Goal: Task Accomplishment & Management: Complete application form

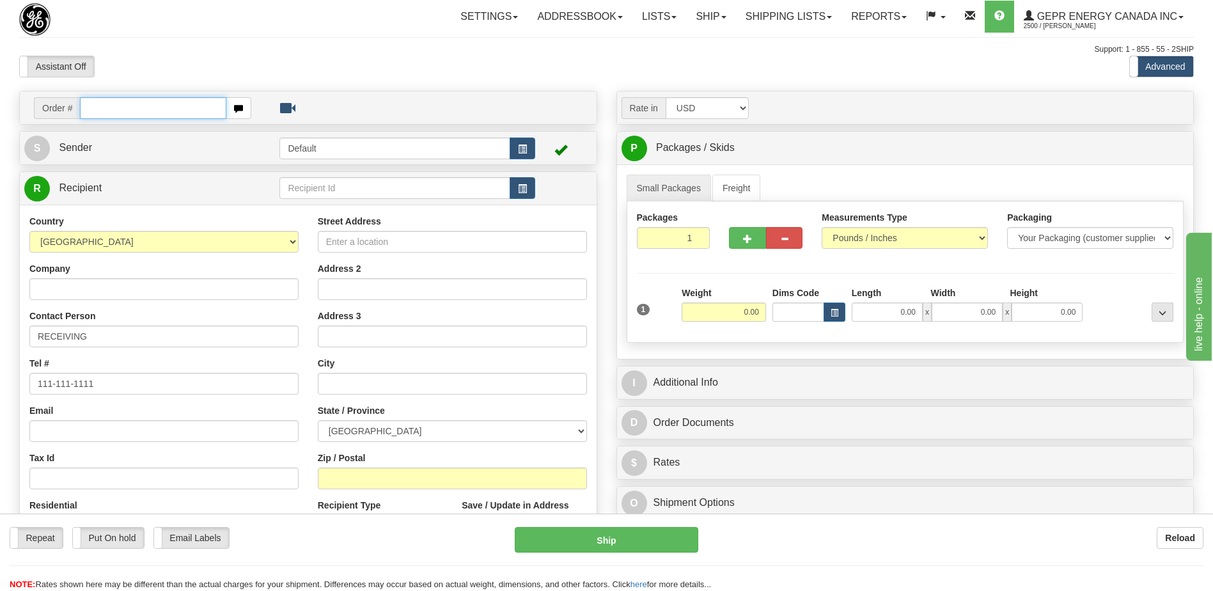
drag, startPoint x: 0, startPoint y: 0, endPoint x: 107, endPoint y: 102, distance: 148.4
click at [107, 102] on input "text" at bounding box center [153, 108] width 146 height 22
paste input "0086672160"
click at [100, 107] on input "0086672160" at bounding box center [153, 108] width 146 height 22
type input "86672160"
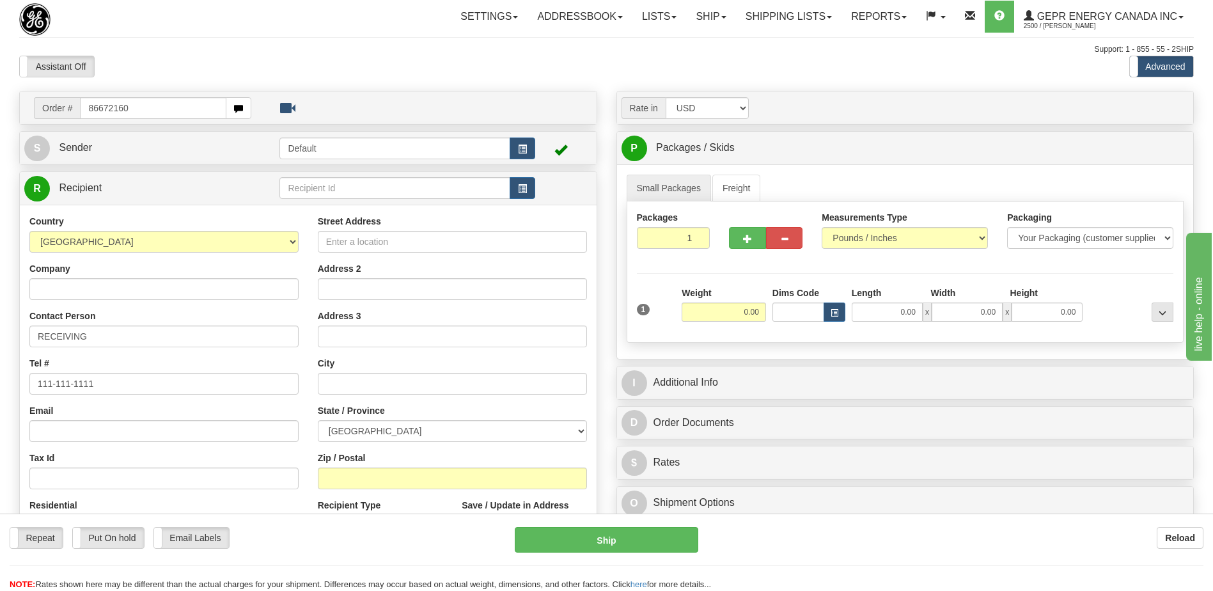
click at [162, 65] on body "Training Course Close Toggle navigation Settings Shipping Preferences New Recip…" at bounding box center [606, 295] width 1213 height 591
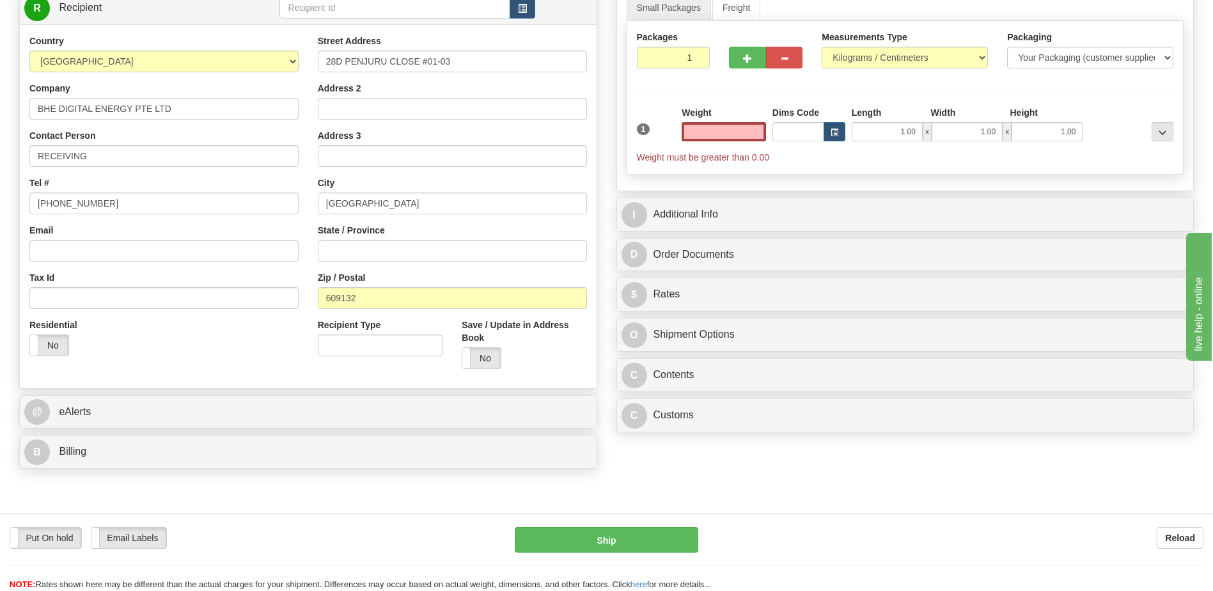
scroll to position [192, 0]
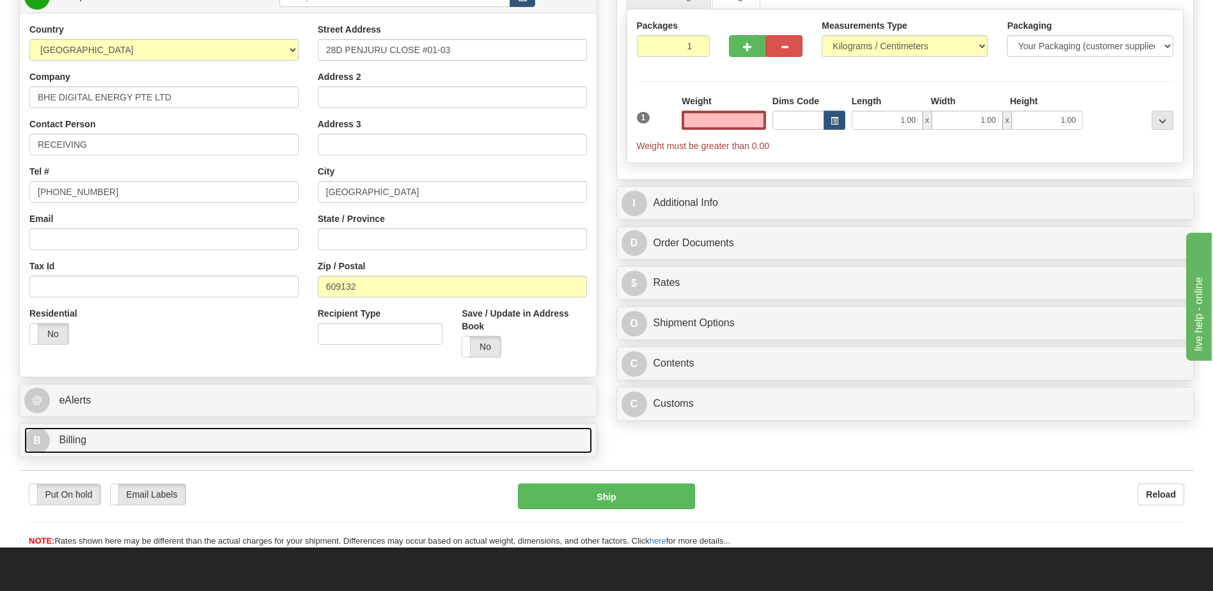
type input "0.00"
click at [299, 440] on link "B Billing" at bounding box center [308, 440] width 568 height 26
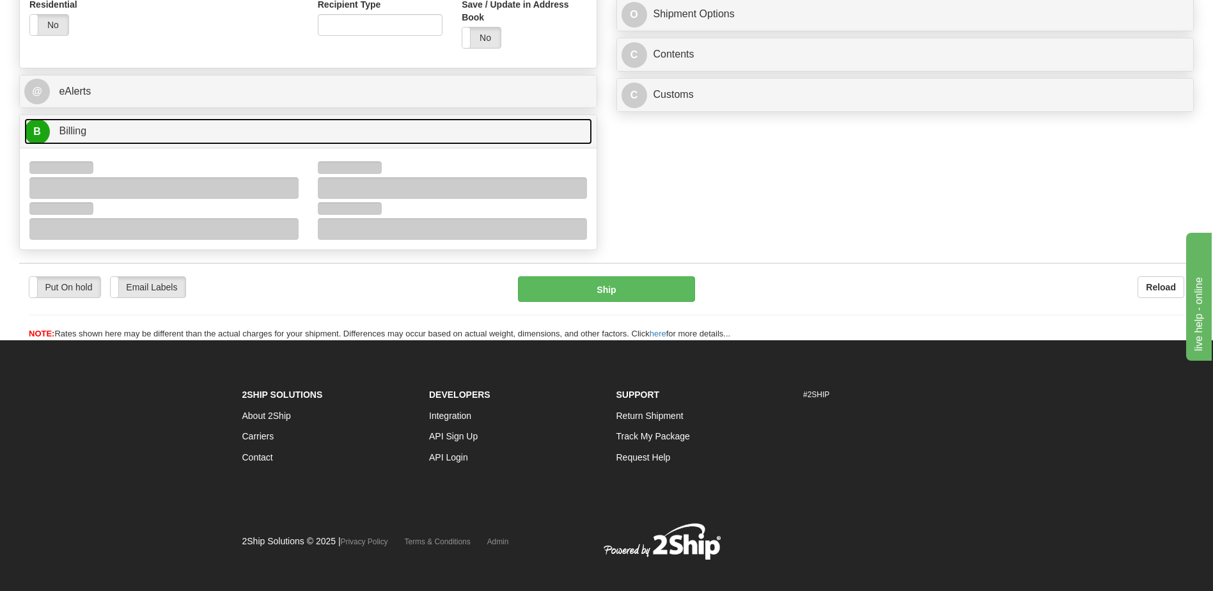
scroll to position [512, 0]
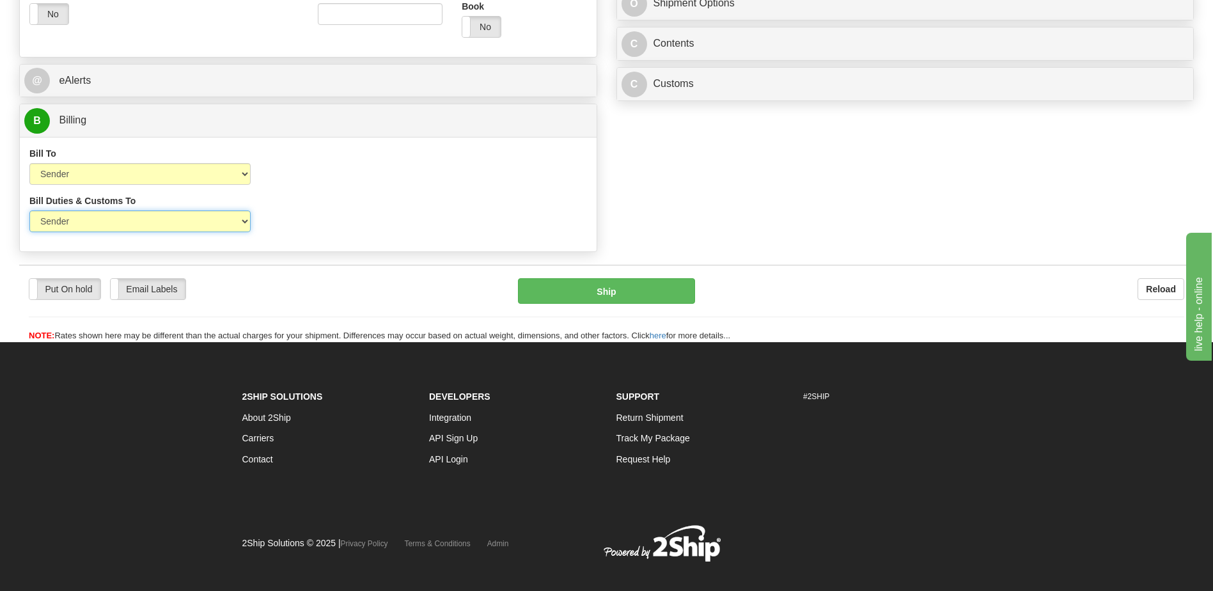
click at [219, 223] on select "Sender Recipient Third Party" at bounding box center [139, 221] width 221 height 22
select select "2"
click at [29, 210] on select "Sender Recipient Third Party" at bounding box center [139, 221] width 221 height 22
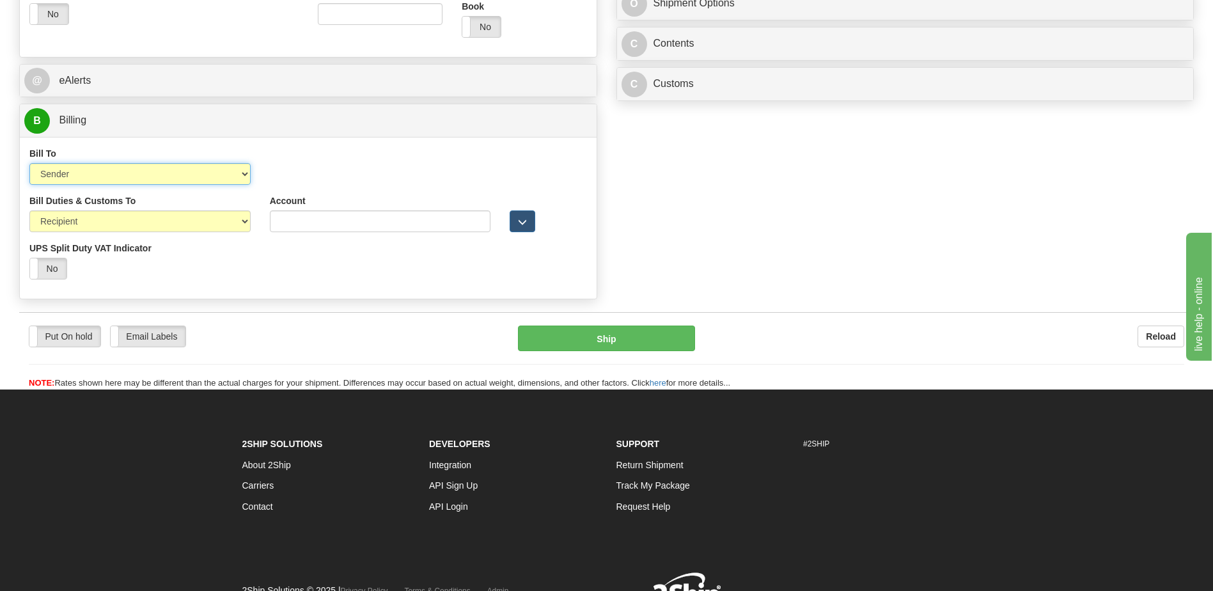
click at [175, 176] on select "Sender Recipient Third Party Collect" at bounding box center [139, 174] width 221 height 22
select select "2"
click at [29, 163] on select "Sender Recipient Third Party Collect" at bounding box center [139, 174] width 221 height 22
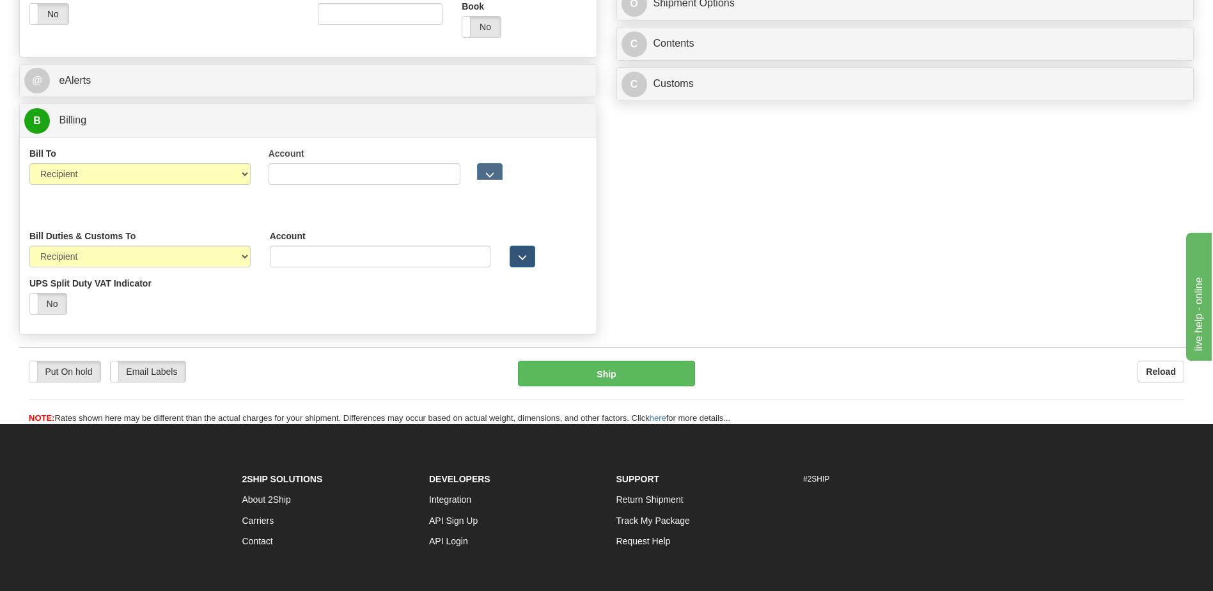
click at [299, 341] on div "Put On hold Put On hold Email Labels Email Labels Edit Reload" at bounding box center [606, 383] width 1175 height 84
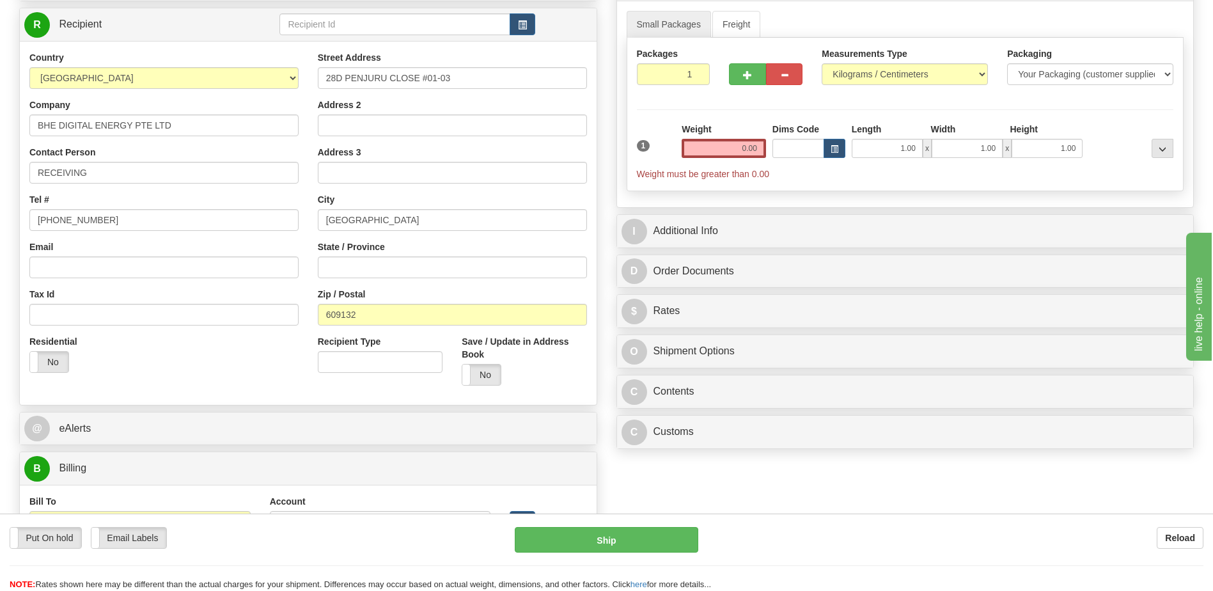
scroll to position [64, 0]
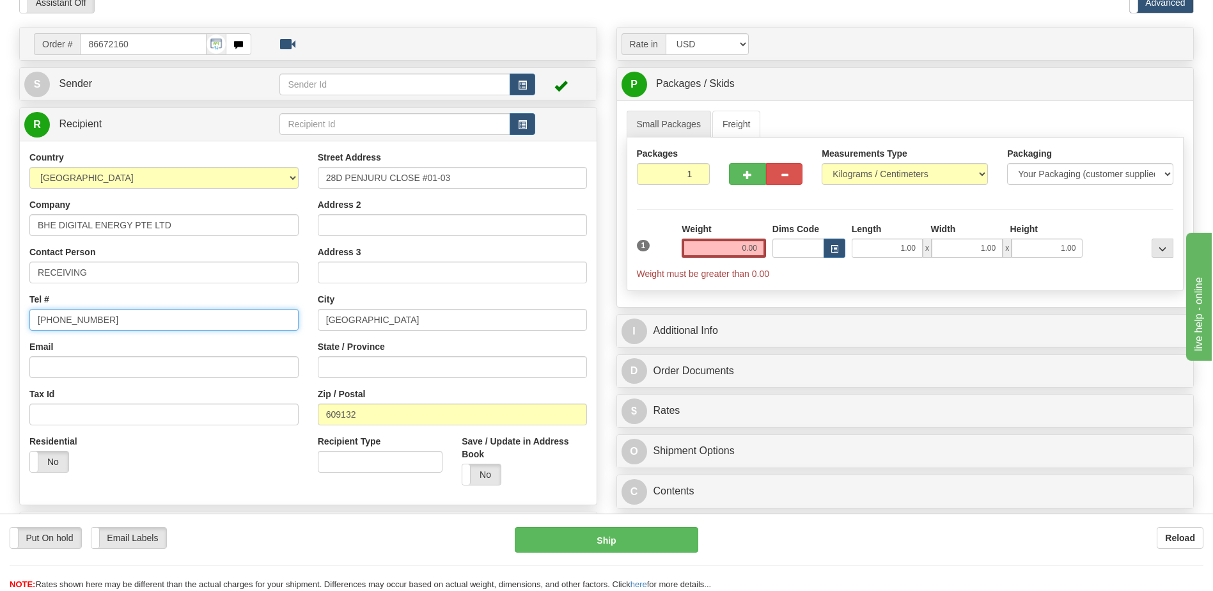
drag, startPoint x: 143, startPoint y: 323, endPoint x: -3, endPoint y: 330, distance: 145.4
click at [0, 330] on html "Training Course Close Toggle navigation Settings Shipping Preferences New Sende…" at bounding box center [606, 231] width 1213 height 591
paste input "[PHONE_NUMBER]"
type input "[PHONE_NUMBER]"
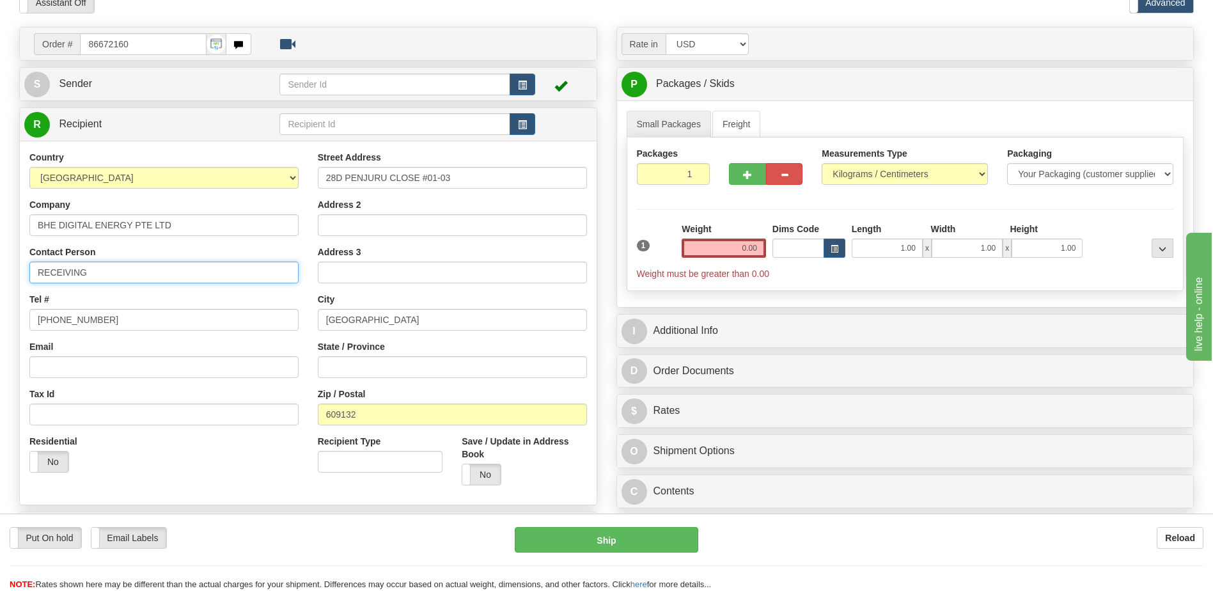
drag, startPoint x: 77, startPoint y: 274, endPoint x: 0, endPoint y: 276, distance: 77.4
click at [0, 277] on html "Training Course Close Toggle navigation Settings Shipping Preferences New Sende…" at bounding box center [606, 231] width 1213 height 591
paste input "ATTN: YUYAP YAW"
type input "ATTN: YUYAP YAW"
click at [226, 491] on div "Country [GEOGRAPHIC_DATA] [GEOGRAPHIC_DATA] [GEOGRAPHIC_DATA] [GEOGRAPHIC_DATA]…" at bounding box center [308, 323] width 577 height 344
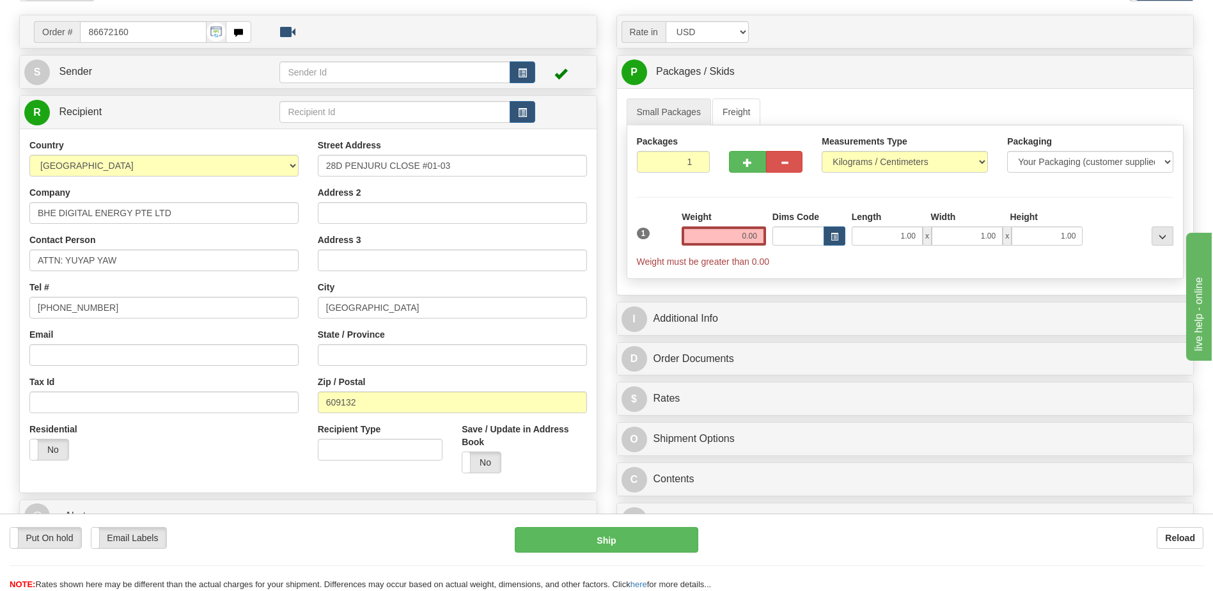
scroll to position [320, 0]
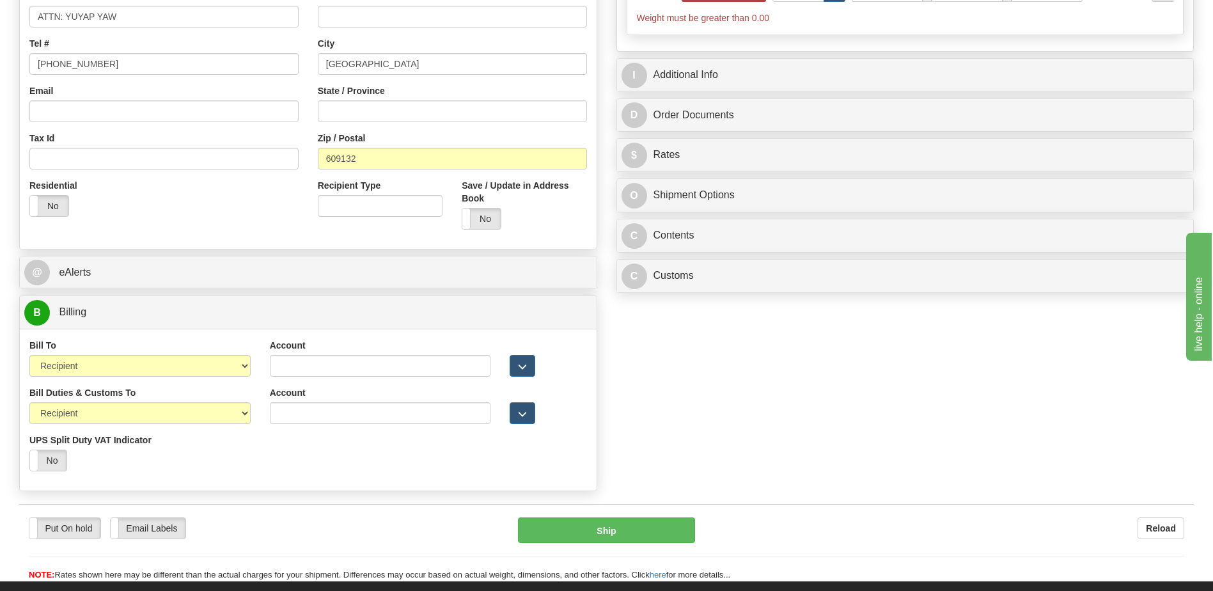
click at [809, 408] on div "Order # 86672160 S Sender" at bounding box center [607, 134] width 1194 height 727
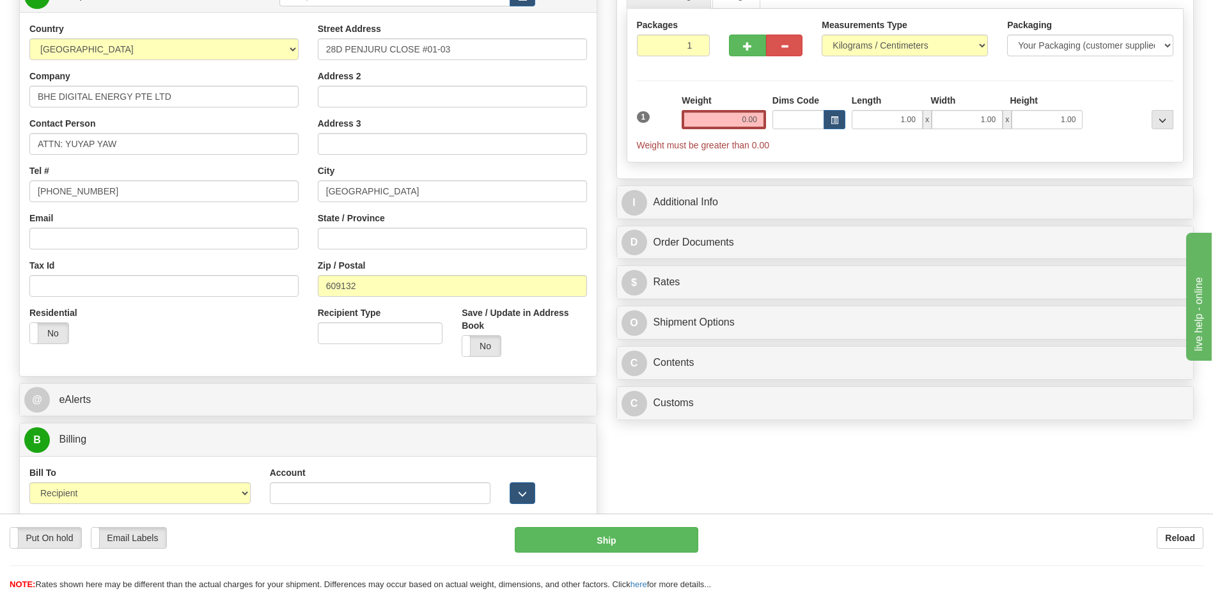
scroll to position [192, 0]
click at [216, 349] on div "Residential Yes No" at bounding box center [164, 330] width 288 height 47
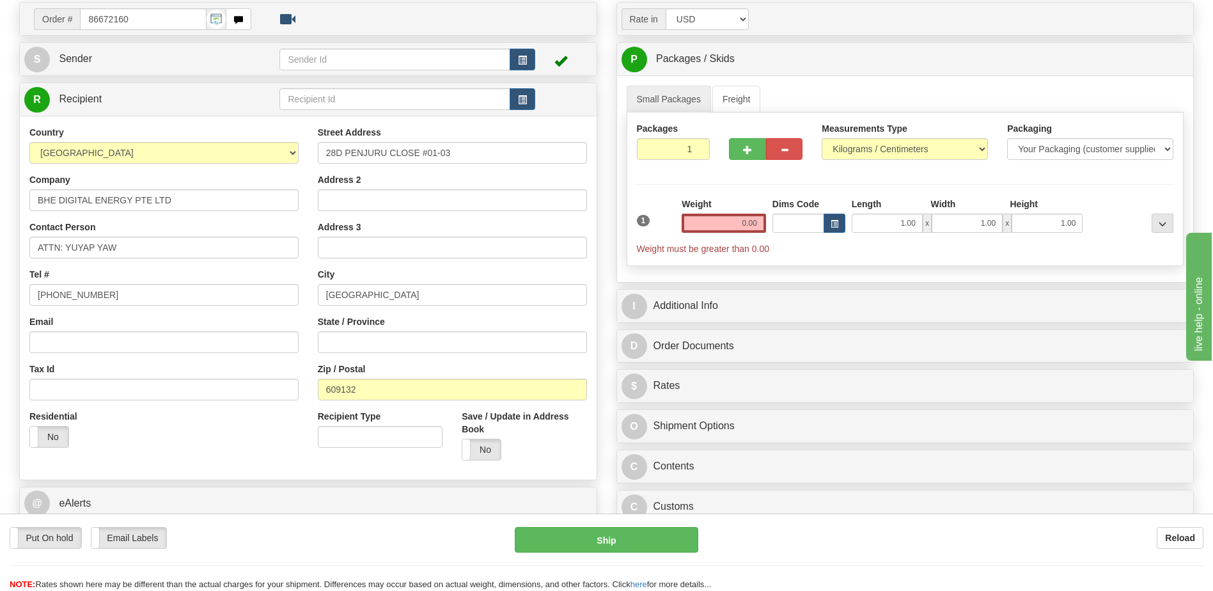
scroll to position [256, 0]
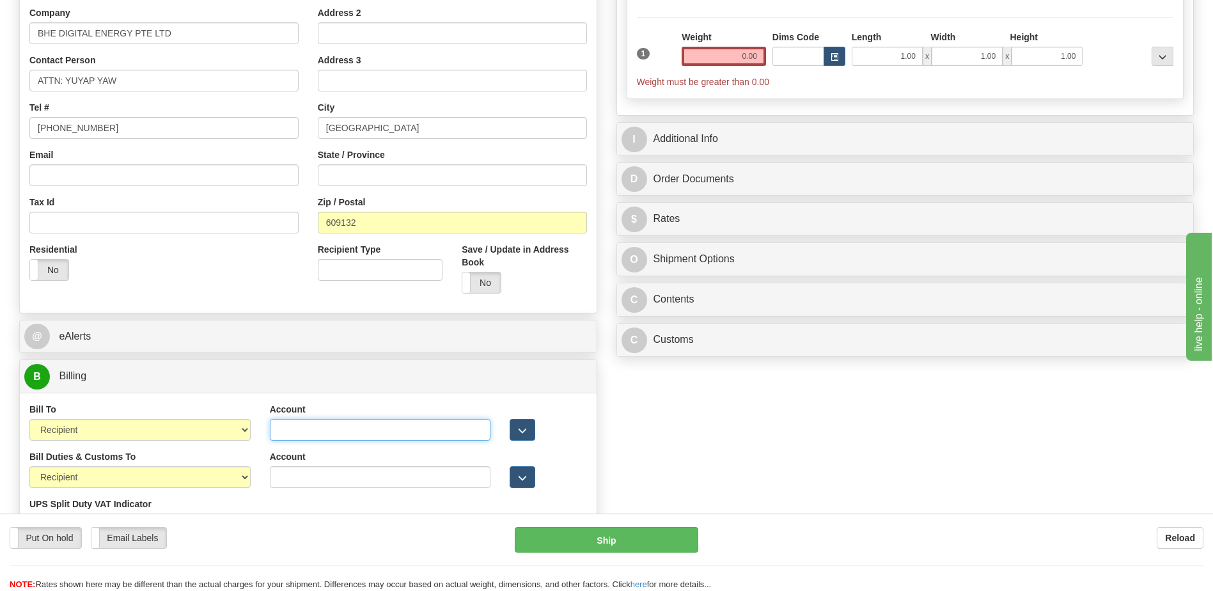
click at [274, 431] on input "Account" at bounding box center [380, 430] width 221 height 22
paste input "298295539"
type input "298295539"
click at [224, 275] on div "Residential Yes No" at bounding box center [164, 266] width 288 height 47
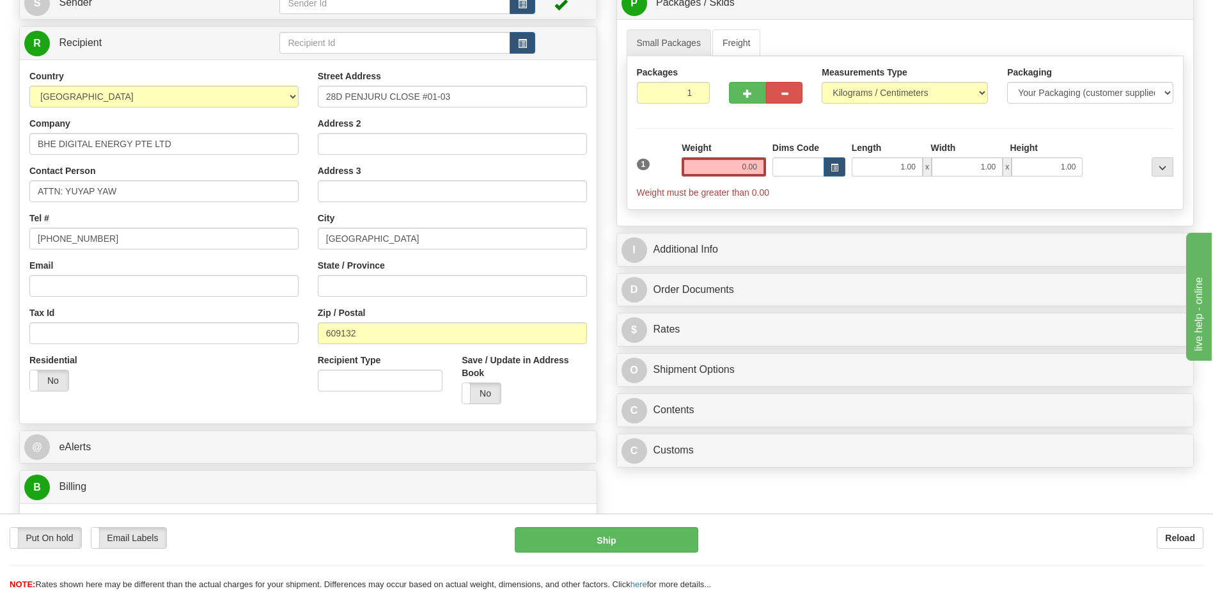
scroll to position [0, 0]
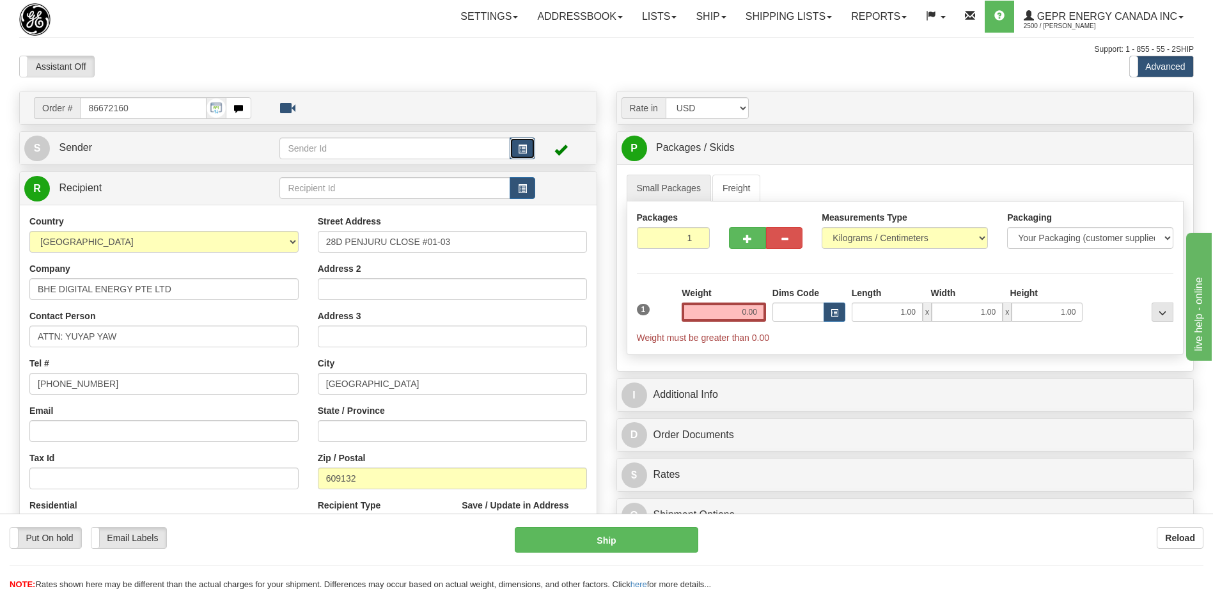
click at [516, 147] on button "button" at bounding box center [523, 149] width 26 height 22
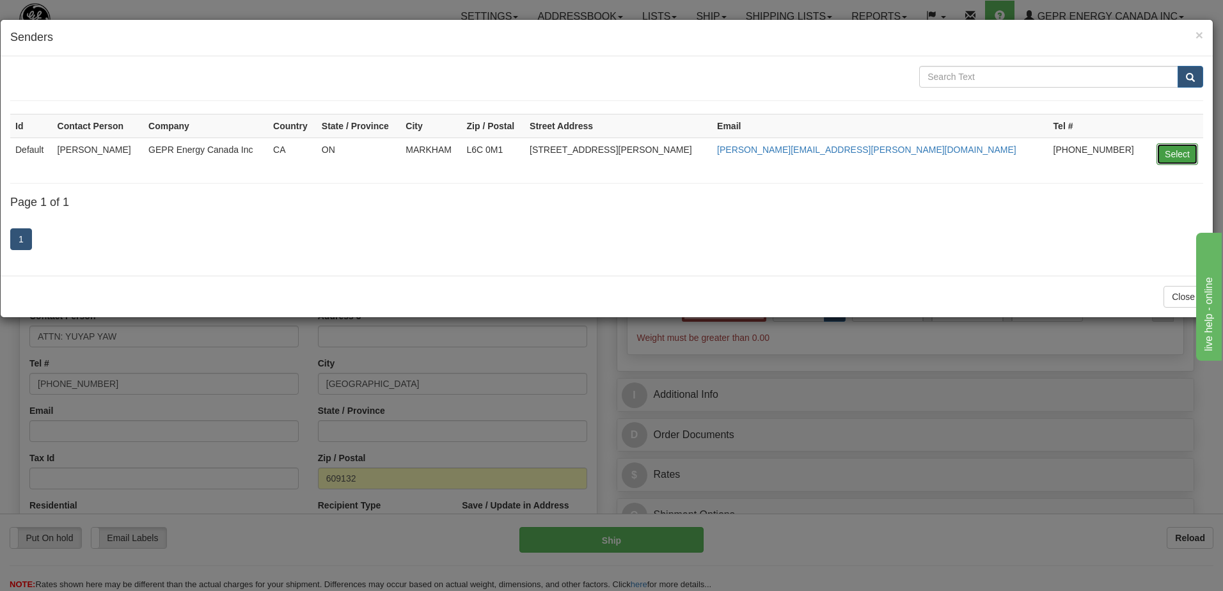
click at [1181, 155] on button "Select" at bounding box center [1177, 154] width 42 height 22
type input "Default"
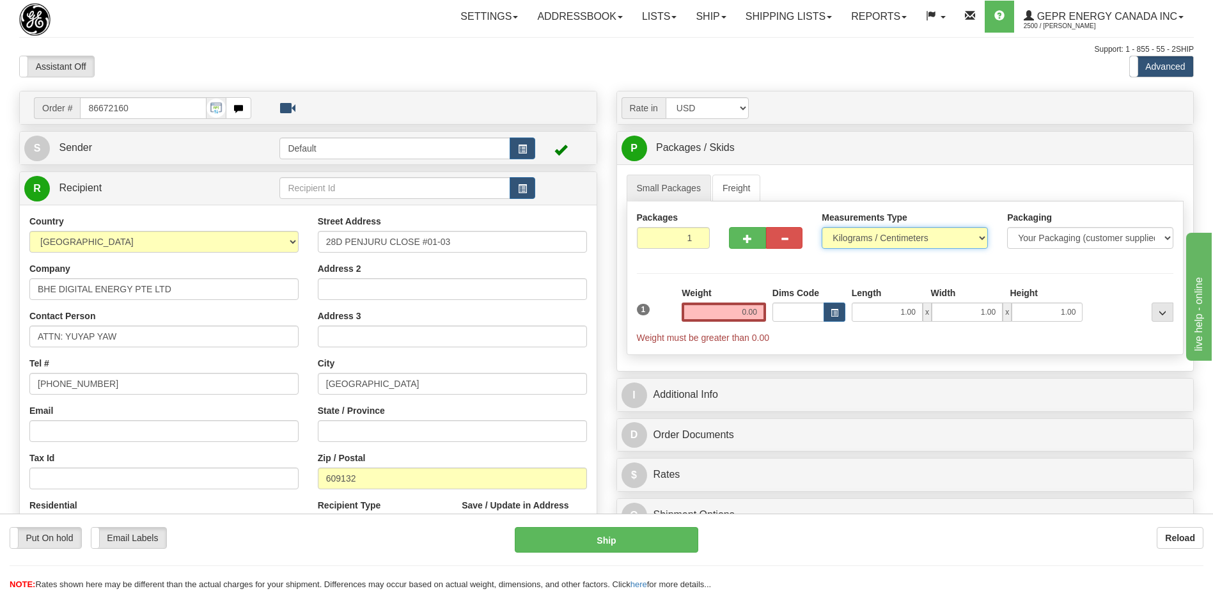
click at [875, 233] on select "Pounds / Inches Kilograms / Centimeters" at bounding box center [905, 238] width 166 height 22
select select "0"
click at [822, 227] on select "Pounds / Inches Kilograms / Centimeters" at bounding box center [905, 238] width 166 height 22
click at [753, 311] on input "0.00" at bounding box center [724, 312] width 84 height 19
drag, startPoint x: 753, startPoint y: 311, endPoint x: 938, endPoint y: 278, distance: 187.9
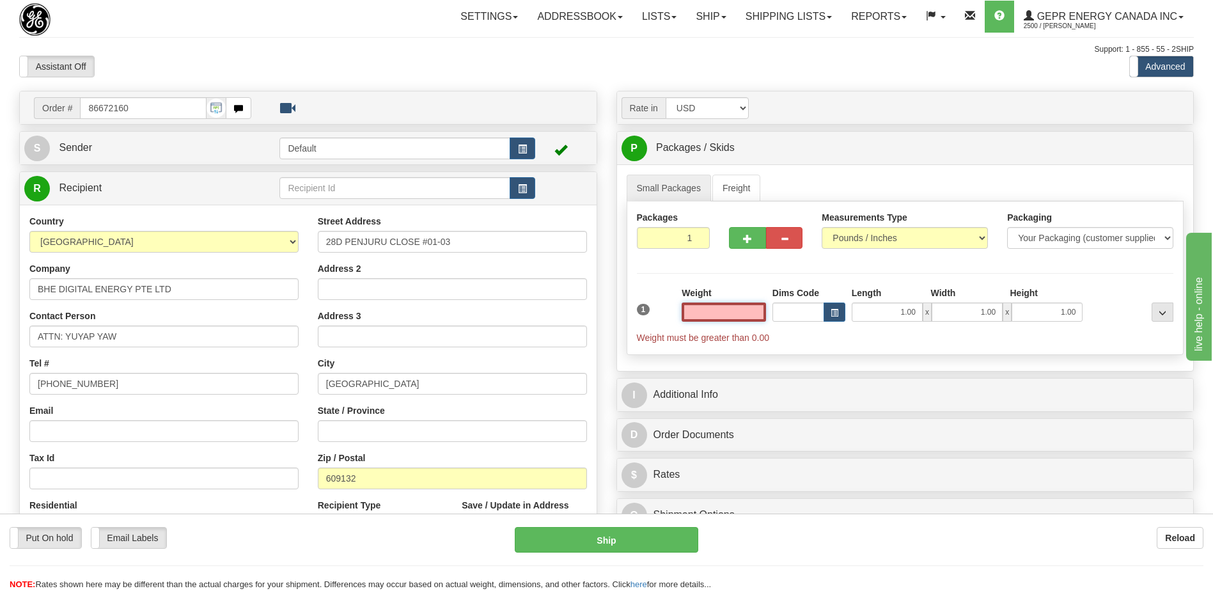
click at [753, 311] on input "text" at bounding box center [724, 312] width 84 height 19
type input "0.00"
click at [881, 242] on select "Pounds / Inches Kilograms / Centimeters" at bounding box center [905, 238] width 166 height 22
type input "2"
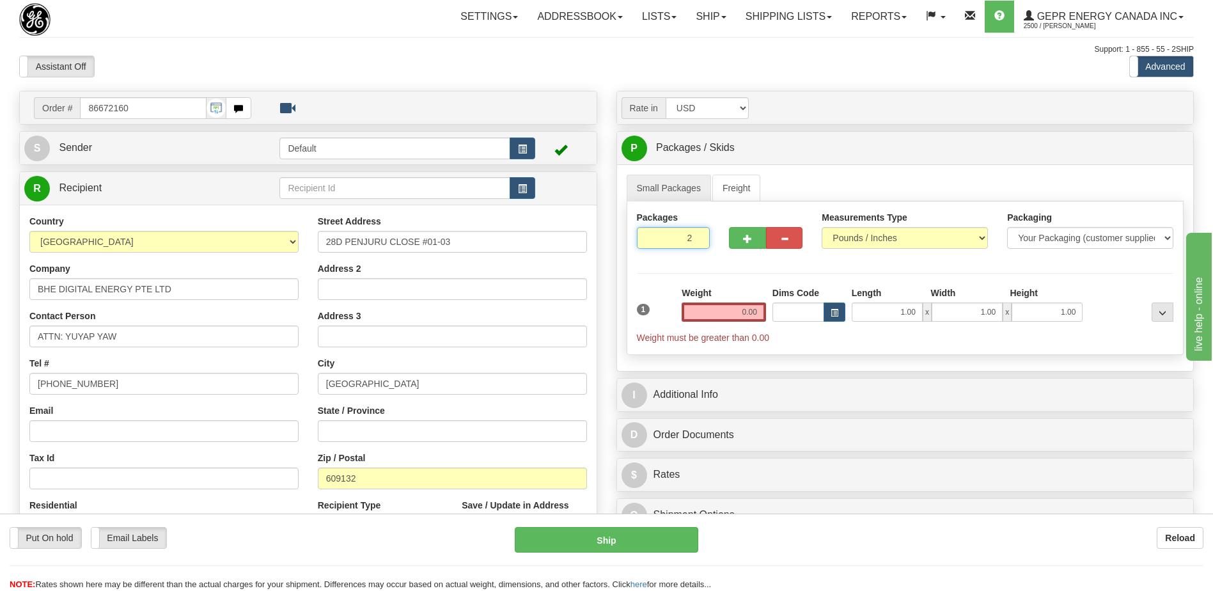
click at [696, 234] on input "2" at bounding box center [674, 238] width 74 height 22
click at [753, 316] on input "0.00" at bounding box center [724, 312] width 84 height 19
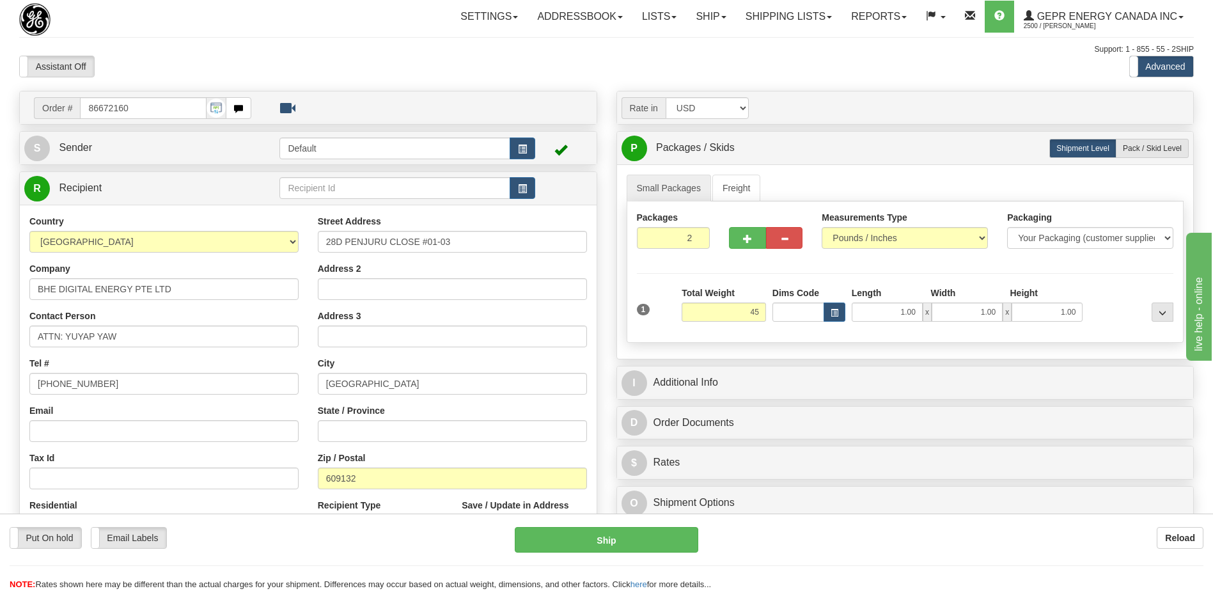
type input "45.00"
click at [539, 38] on div "Toggle navigation Settings Shipping Preferences Fields Preferences New" at bounding box center [606, 441] width 1213 height 883
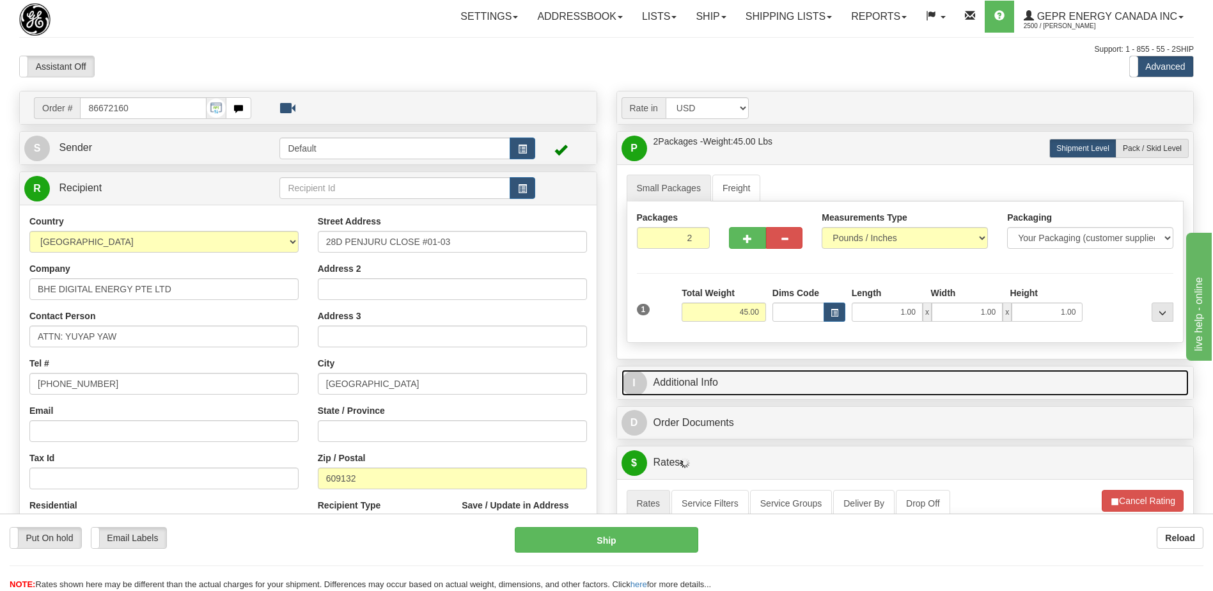
click at [741, 386] on link "I Additional Info" at bounding box center [906, 383] width 568 height 26
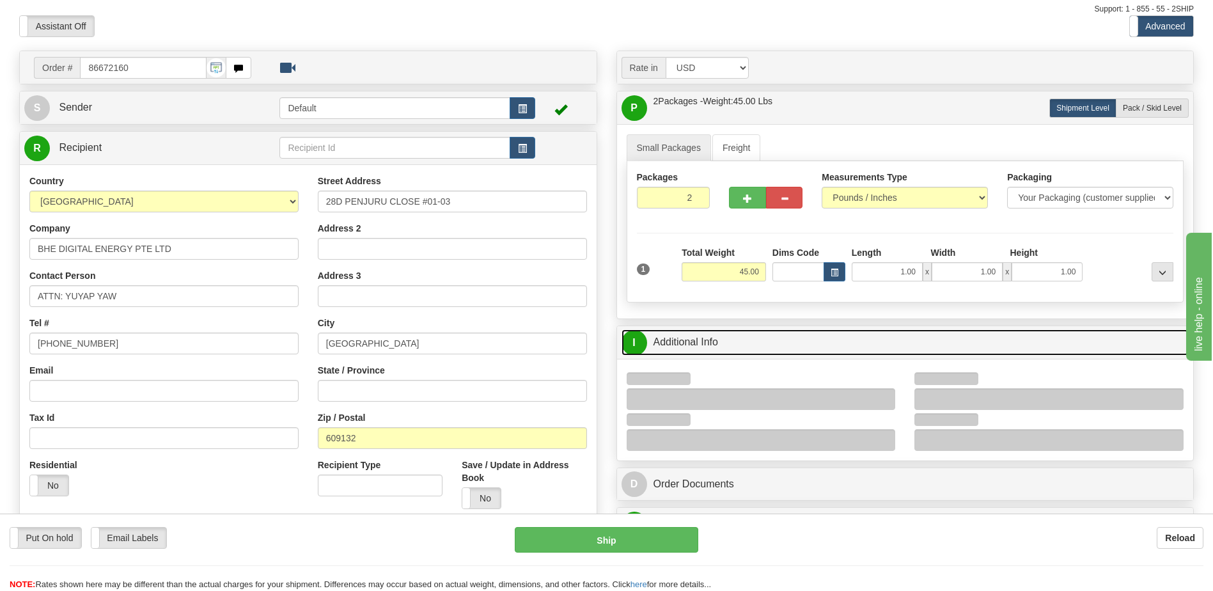
scroll to position [256, 0]
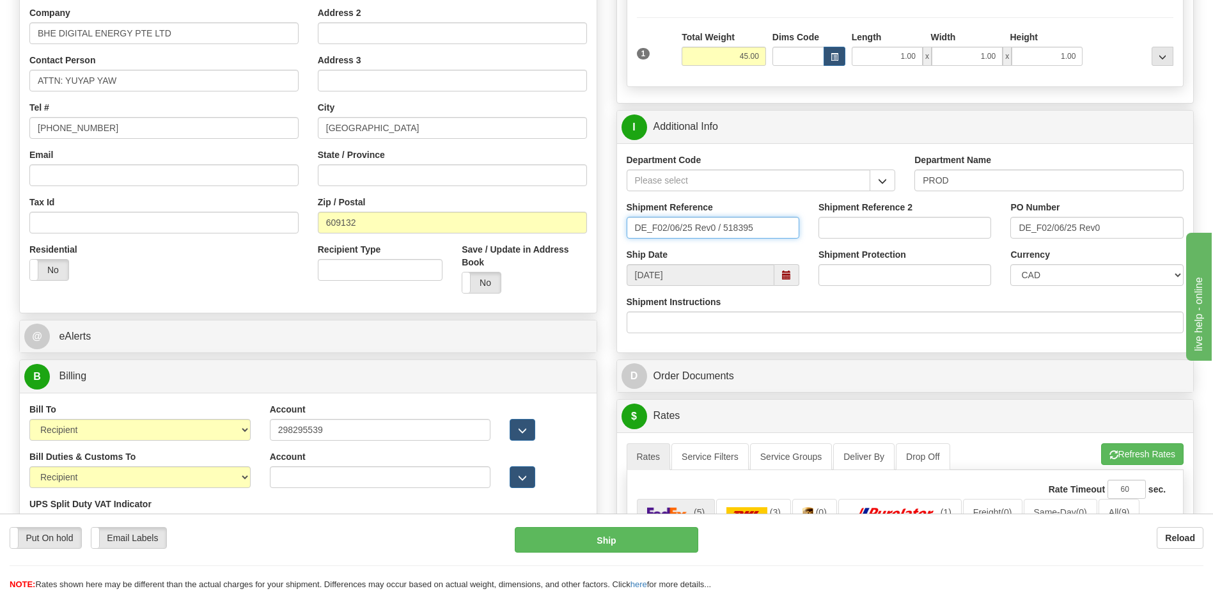
drag, startPoint x: 754, startPoint y: 228, endPoint x: 491, endPoint y: 231, distance: 262.9
type input "5399003819"
drag, startPoint x: 1145, startPoint y: 228, endPoint x: 943, endPoint y: 231, distance: 201.5
click at [946, 231] on div "Shipment Reference 5399003819 Shipment Reference 2 PO Number DE_F02/06/25 Rev0" at bounding box center [905, 224] width 577 height 47
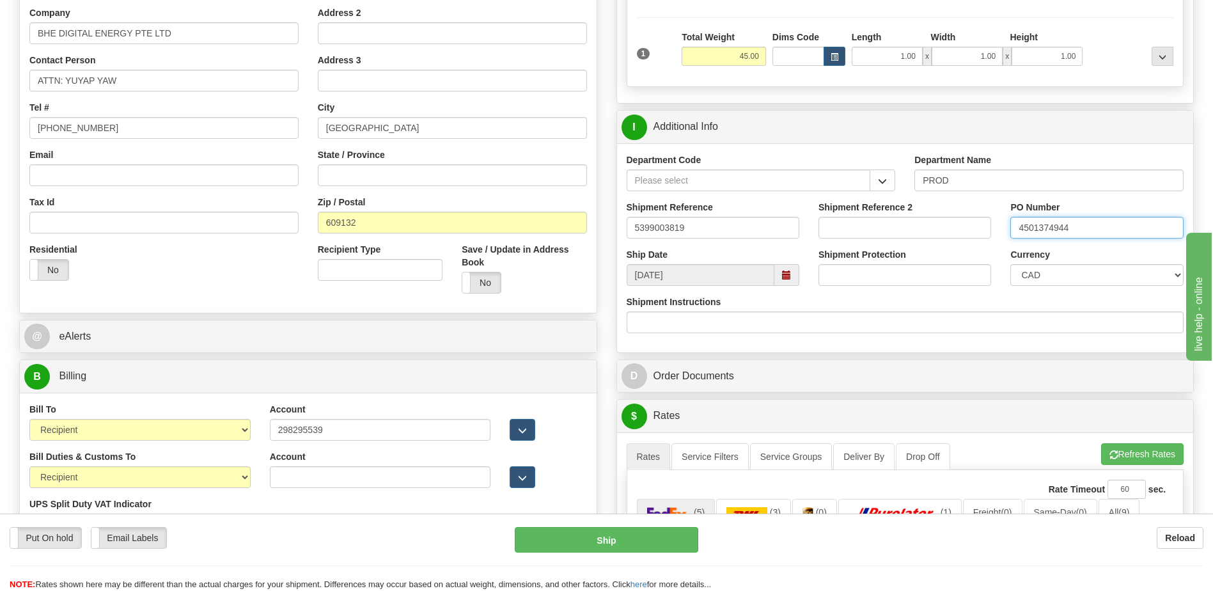
type input "4501374944"
click at [1028, 278] on select "CAD USD EUR ZAR [PERSON_NAME] ARN AUD AUS AWG BBD BFR BGN BHD BMD BND BRC BRL C…" at bounding box center [1097, 275] width 173 height 22
select select "1"
click at [1011, 264] on select "CAD USD EUR ZAR [PERSON_NAME] ARN AUD AUS AWG BBD BFR BGN BHD BMD BND BRC BRL C…" at bounding box center [1097, 275] width 173 height 22
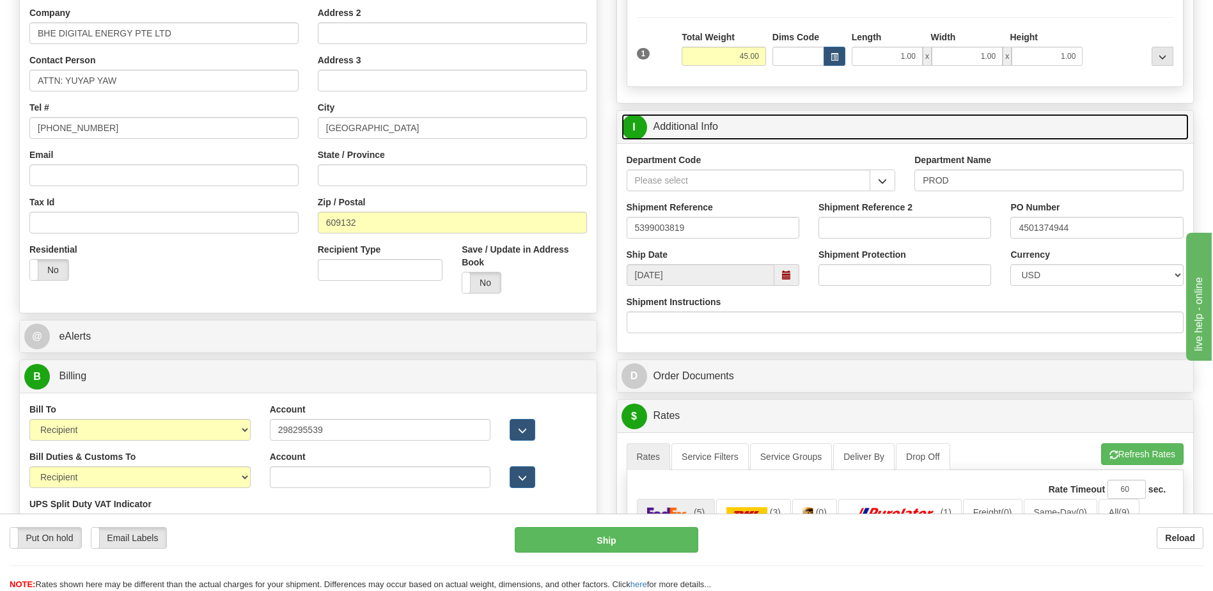
drag, startPoint x: 762, startPoint y: 118, endPoint x: 884, endPoint y: 257, distance: 184.5
click at [762, 118] on link "I Additional Info" at bounding box center [906, 127] width 568 height 26
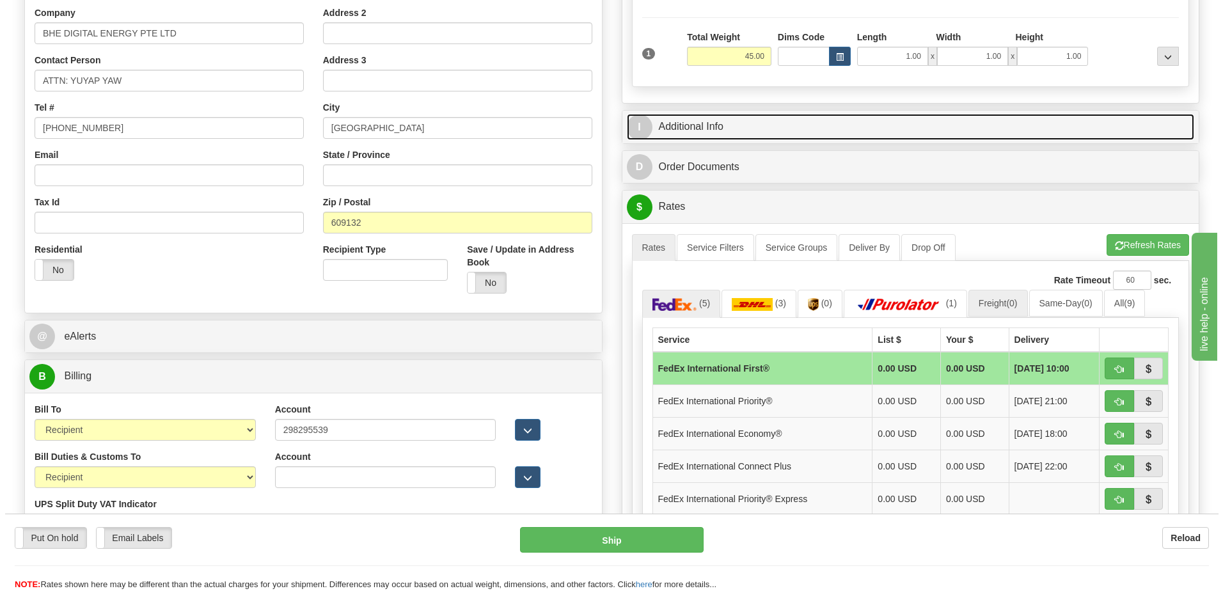
scroll to position [320, 0]
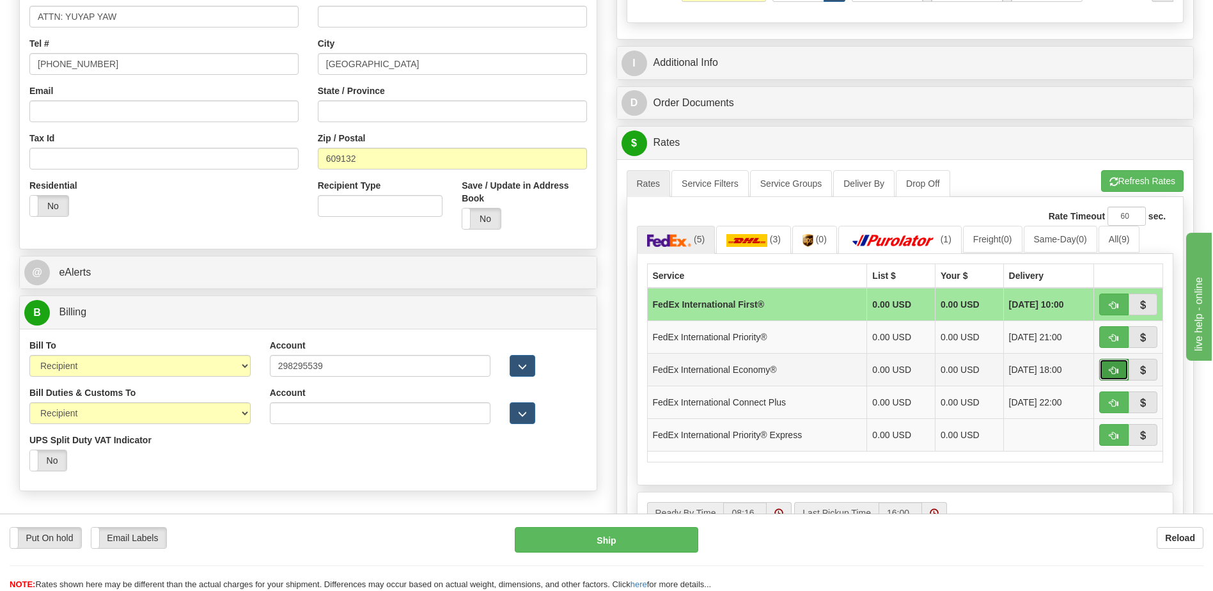
click at [1114, 371] on span "button" at bounding box center [1114, 370] width 9 height 8
type input "03"
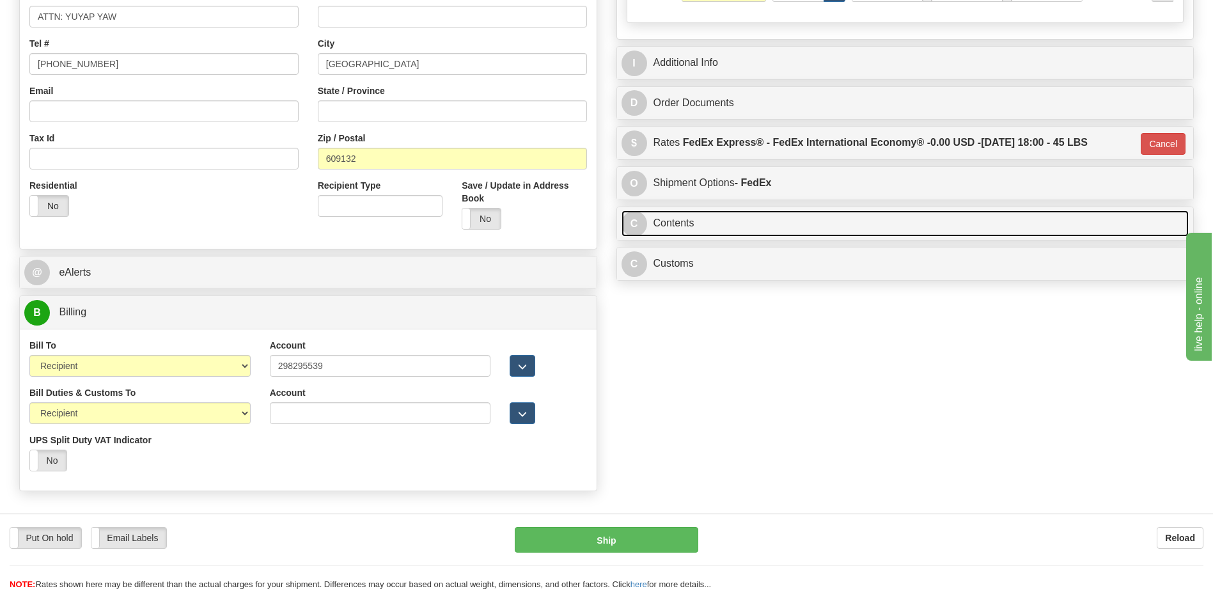
click at [776, 223] on link "C Contents" at bounding box center [906, 223] width 568 height 26
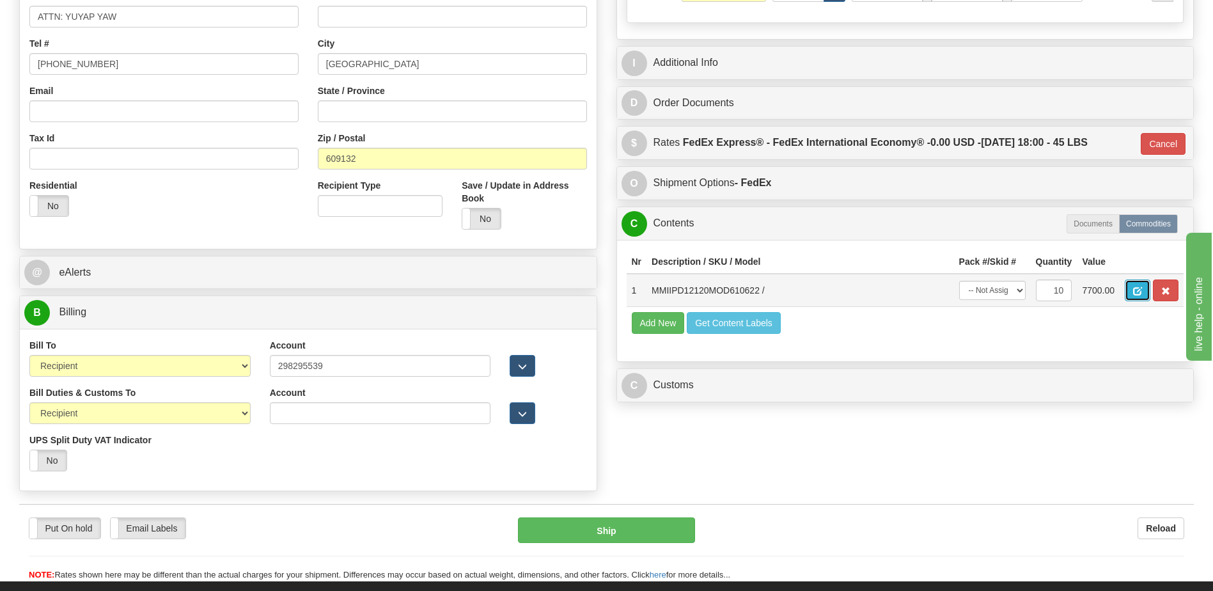
click at [1147, 291] on button "button" at bounding box center [1138, 291] width 26 height 22
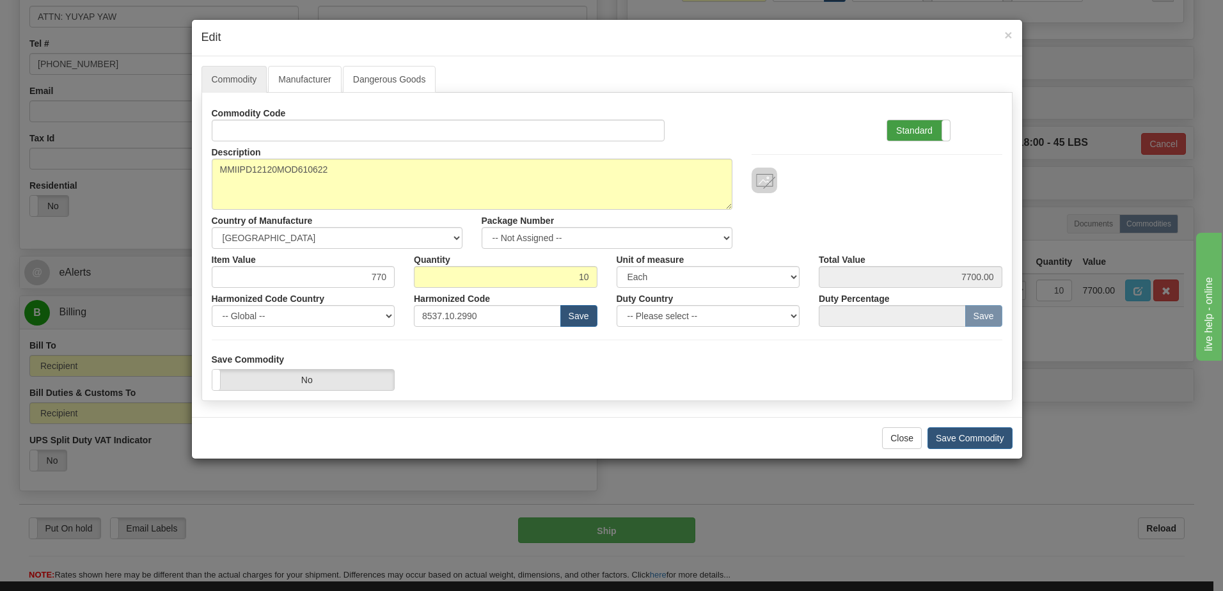
click at [929, 136] on label "Standard" at bounding box center [918, 130] width 63 height 20
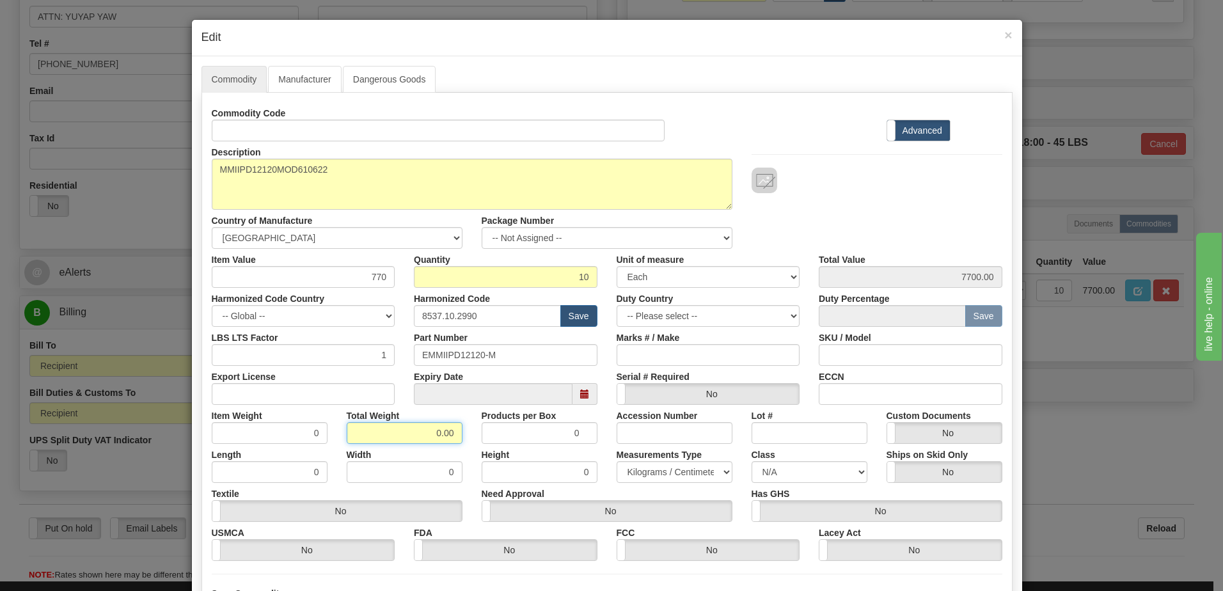
drag, startPoint x: 418, startPoint y: 438, endPoint x: 497, endPoint y: 435, distance: 79.4
click at [497, 435] on div "Item Weight 0 Total Weight 0.00 Products per Box 0 Accession Number Lot # Custo…" at bounding box center [607, 424] width 810 height 39
type input "10"
type input "1.0000"
click at [294, 430] on input "1.0000" at bounding box center [270, 433] width 116 height 22
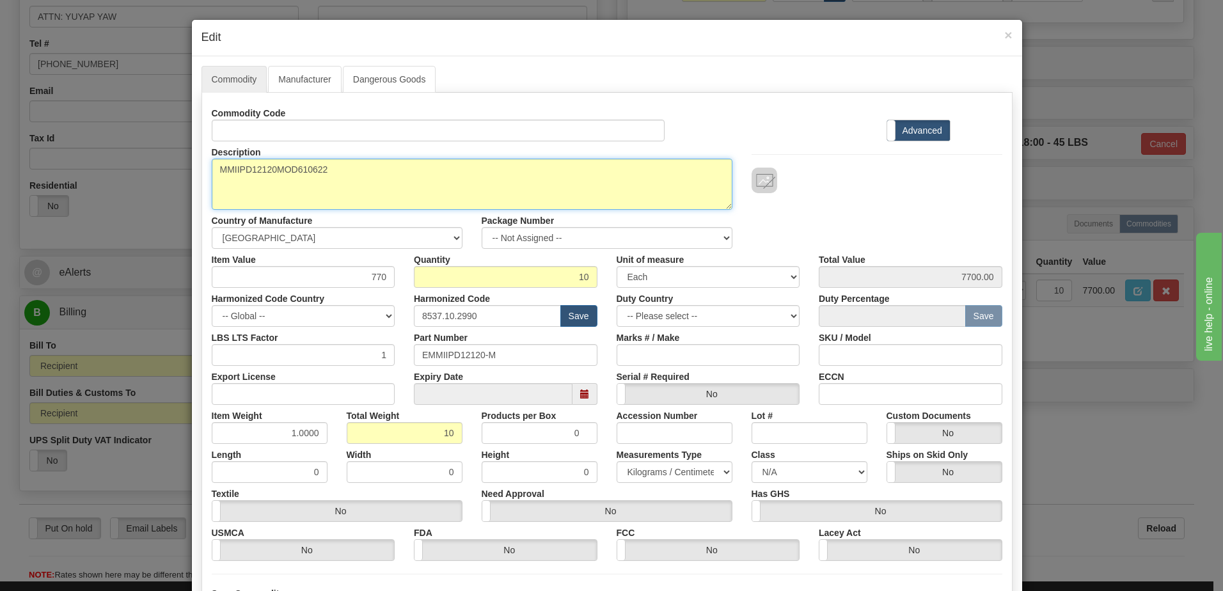
click at [649, 186] on textarea "MMIIPD12120MOD610622" at bounding box center [472, 184] width 521 height 51
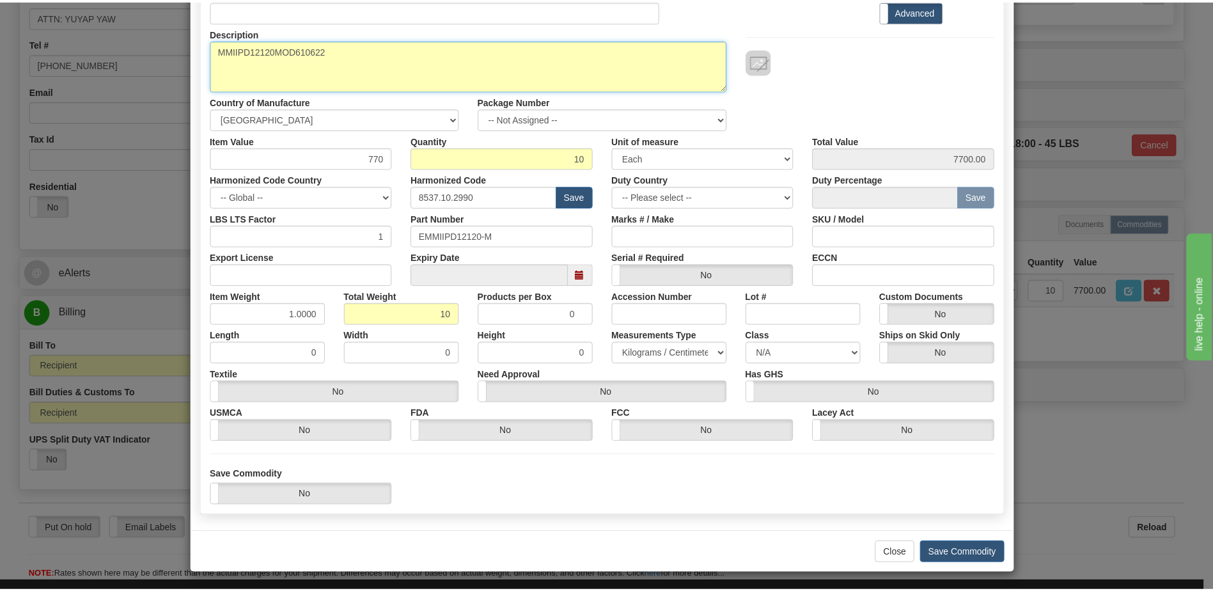
scroll to position [122, 0]
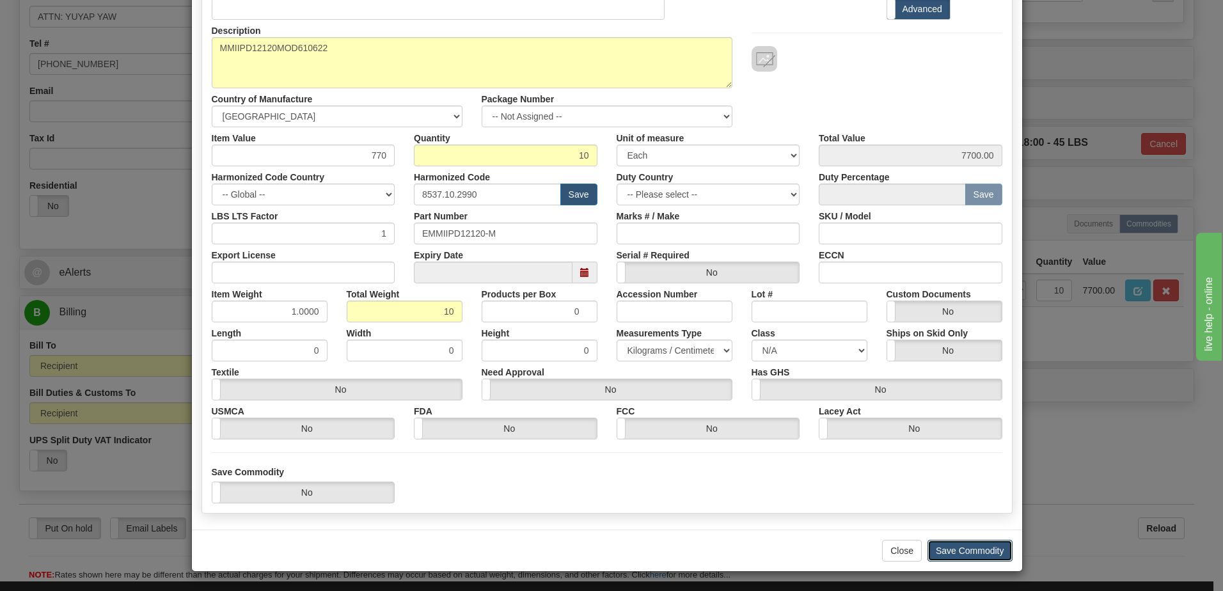
click at [976, 551] on button "Save Commodity" at bounding box center [969, 551] width 85 height 22
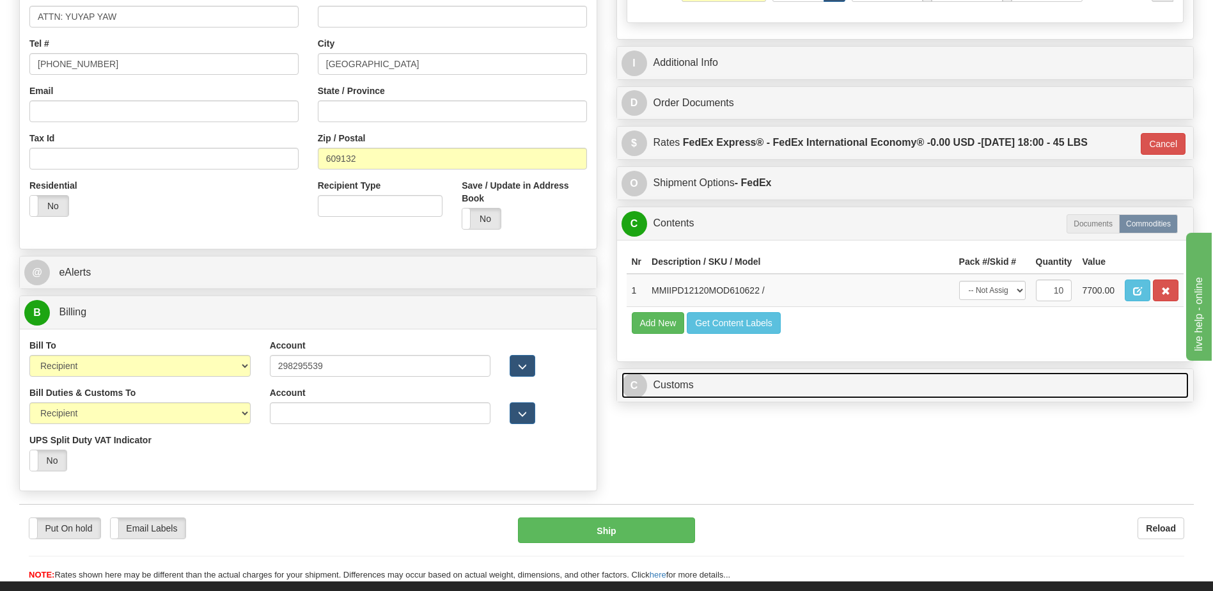
click at [716, 387] on link "C Customs" at bounding box center [906, 385] width 568 height 26
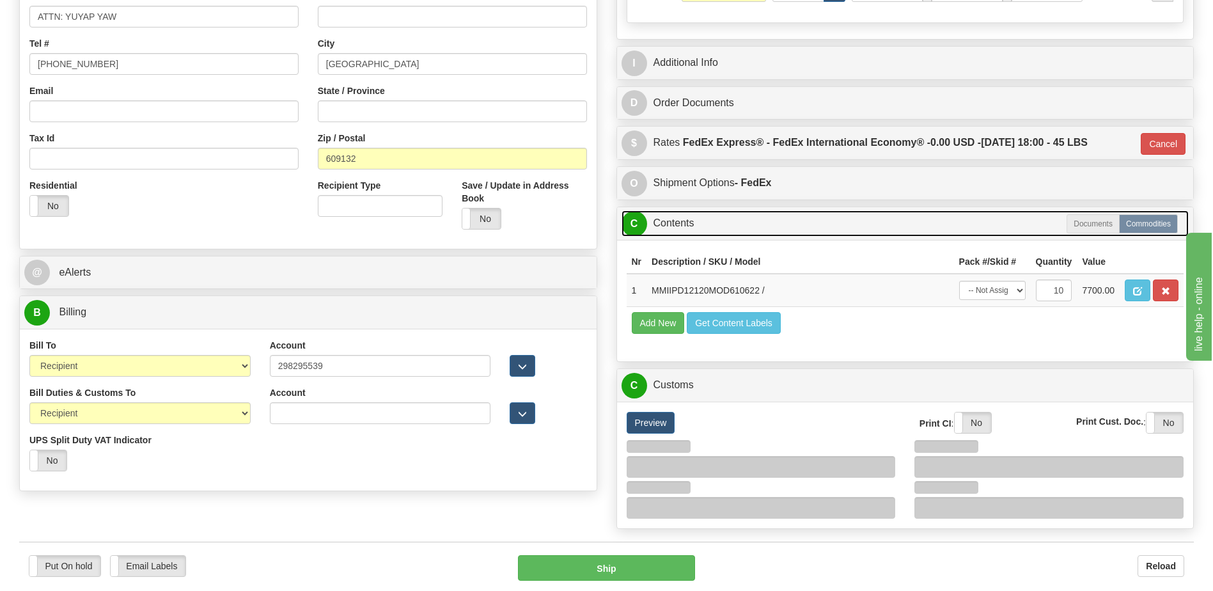
click at [674, 217] on link "C Contents" at bounding box center [906, 223] width 568 height 26
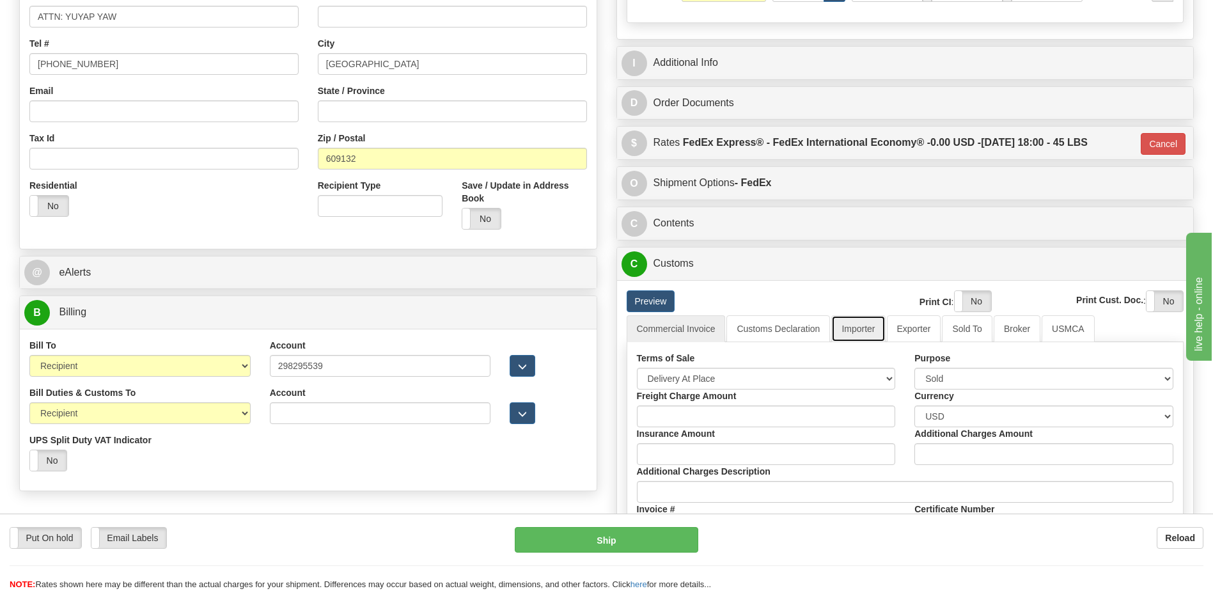
click at [863, 329] on link "Importer" at bounding box center [858, 328] width 54 height 27
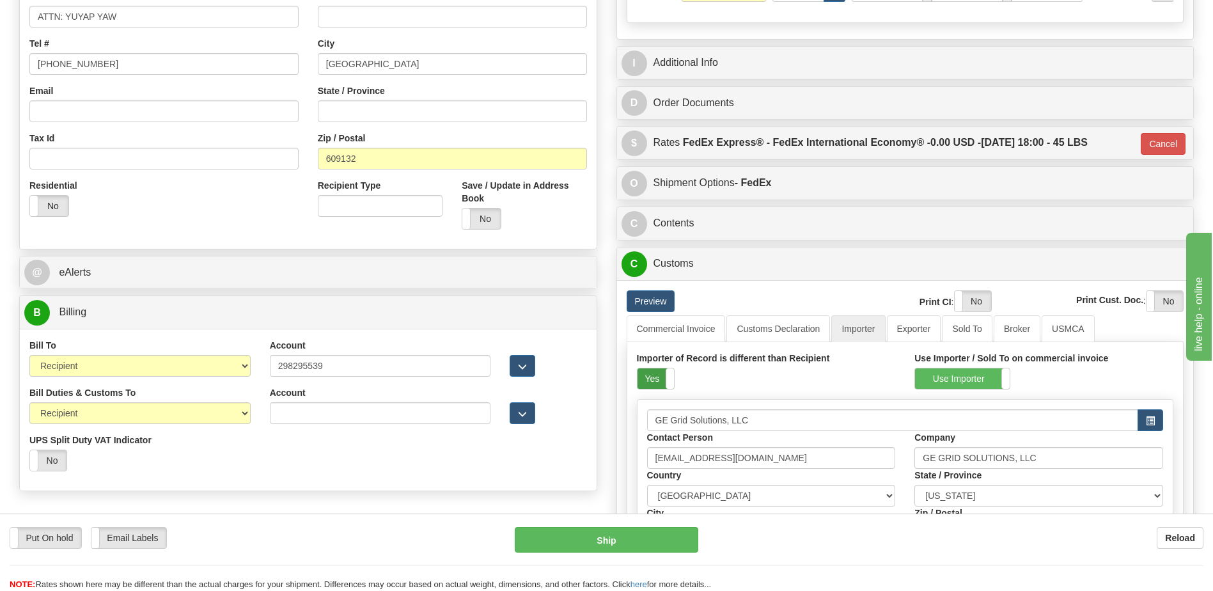
click at [660, 377] on label "Yes" at bounding box center [656, 378] width 36 height 20
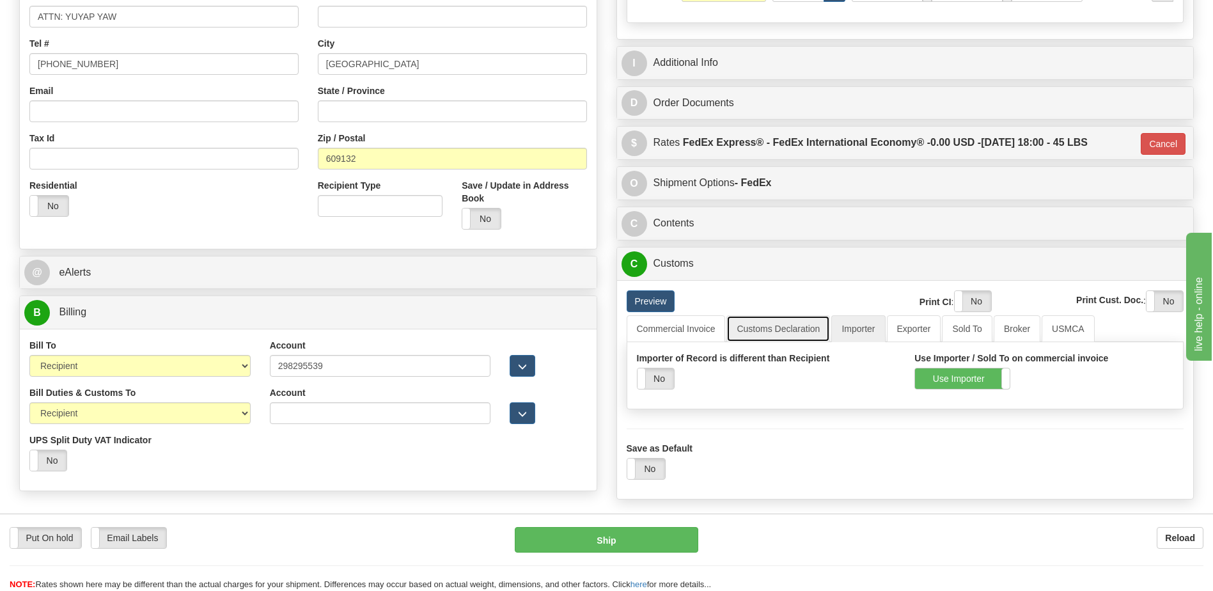
click at [773, 332] on link "Customs Declaration" at bounding box center [779, 328] width 104 height 27
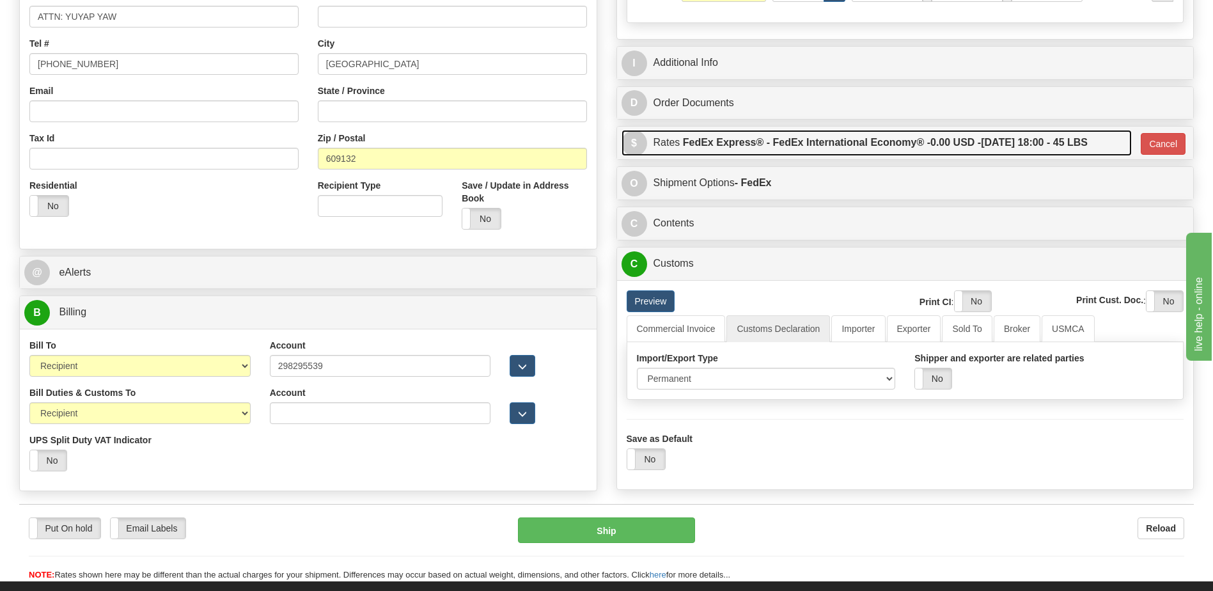
click at [817, 148] on label "FedEx Express® - FedEx International Economy® - 0.00 USD - [DATE] 18:00 - 45 LBS" at bounding box center [885, 143] width 405 height 26
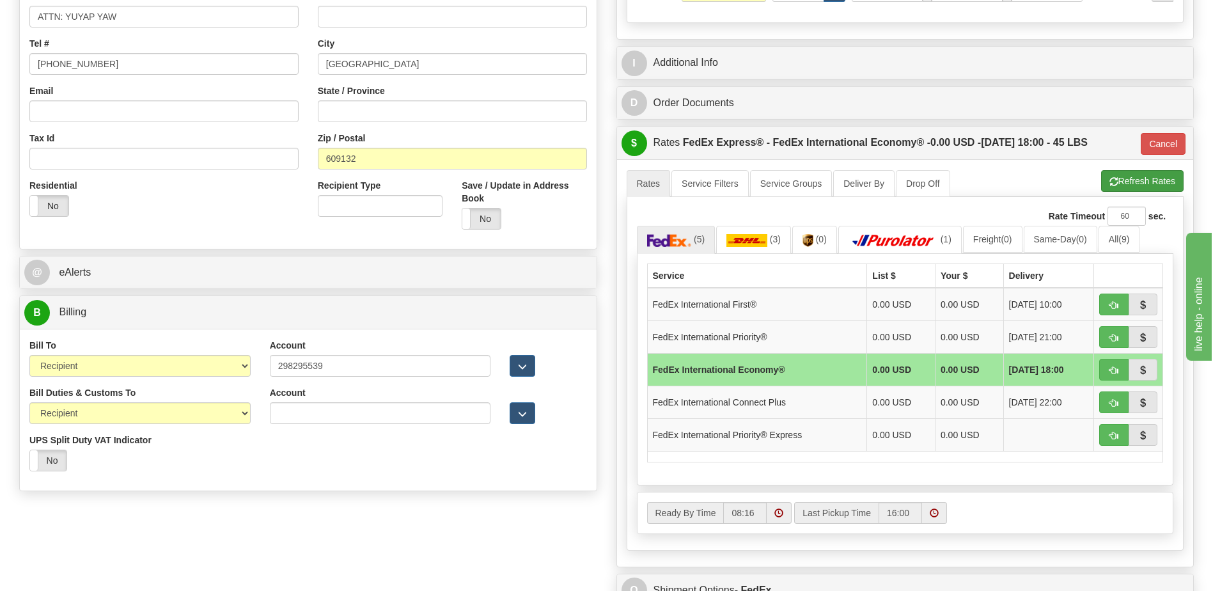
drag, startPoint x: 1096, startPoint y: 182, endPoint x: 1110, endPoint y: 180, distance: 14.1
click at [1096, 182] on ul "Rates Service Filters Service Groups Deliver By Drop Off Pickup Refresh Rates C…" at bounding box center [906, 183] width 558 height 27
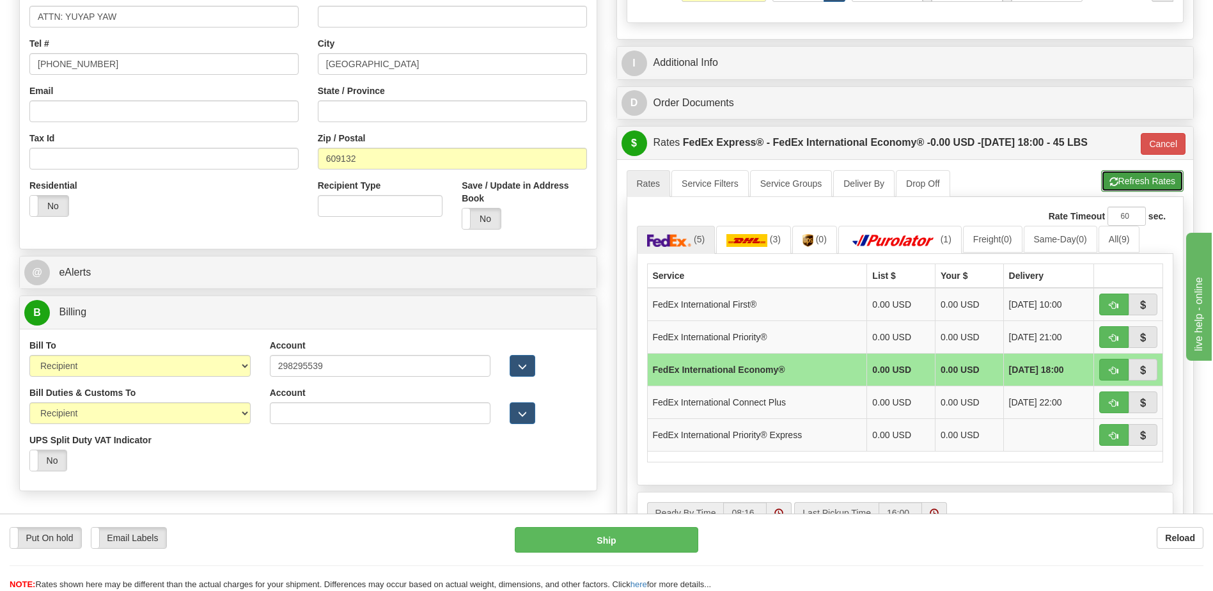
click at [1111, 180] on span "button" at bounding box center [1114, 182] width 9 height 8
type input "03"
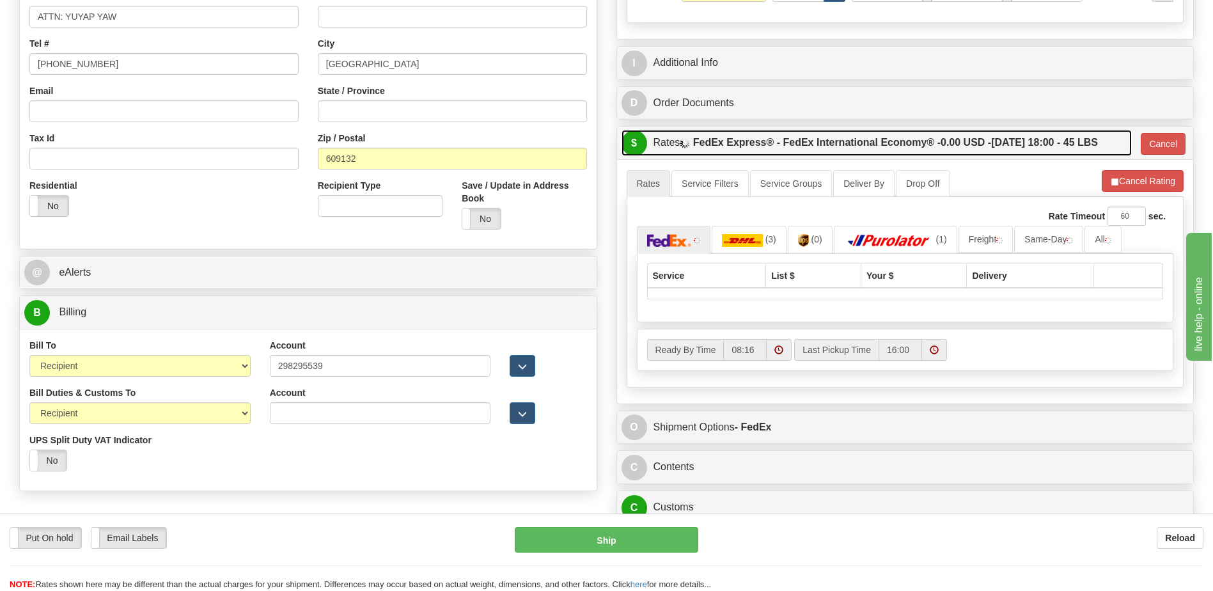
click at [977, 155] on label "FedEx Express® - FedEx International Economy® - 0.00 USD - [DATE] 18:00 - 45 LBS" at bounding box center [895, 143] width 405 height 26
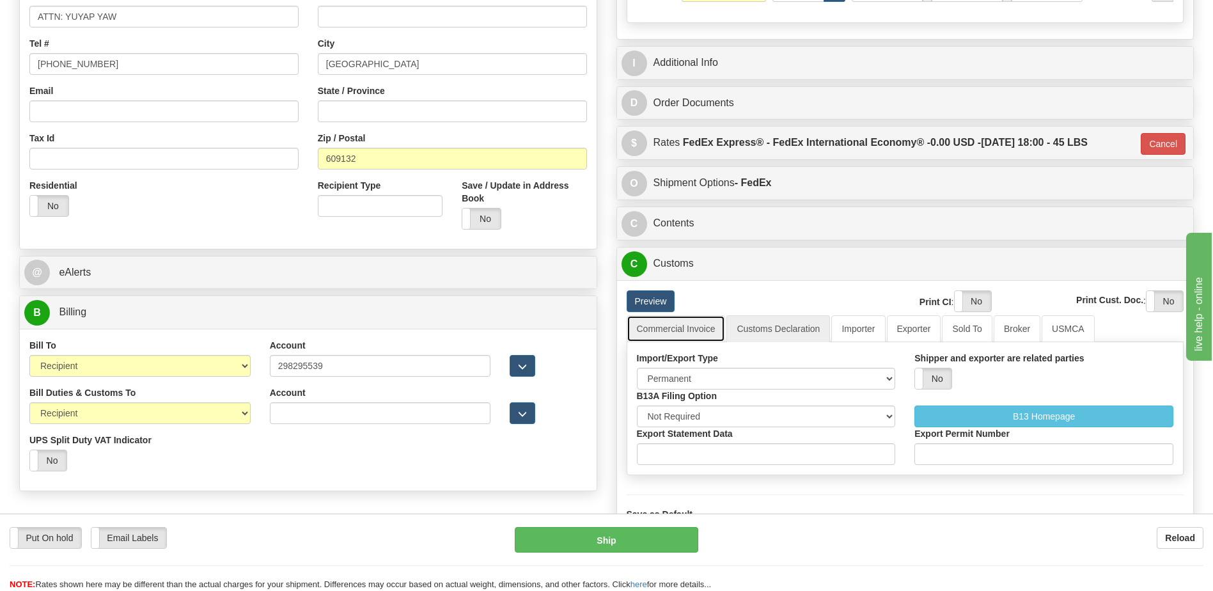
click at [655, 333] on link "Commercial Invoice" at bounding box center [676, 328] width 99 height 27
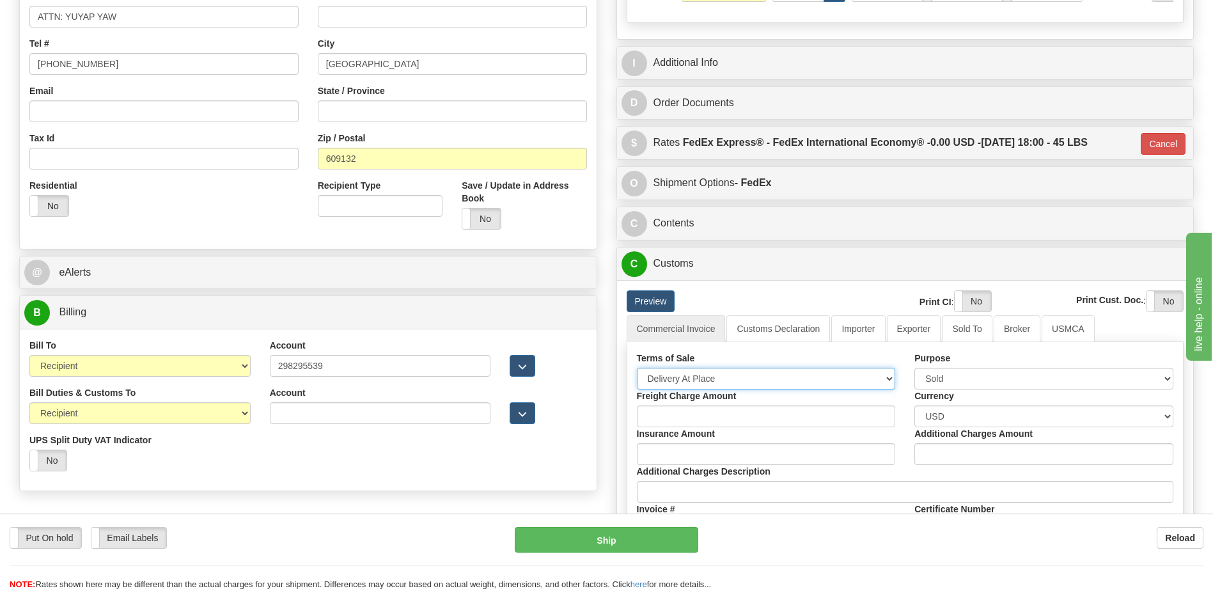
click at [661, 382] on select "Free Carrier Free On Board Ex Works Delivered Duty Unpaid Delivered Duty Paid C…" at bounding box center [766, 379] width 259 height 22
select select "7"
click at [637, 368] on select "Free Carrier Free On Board Ex Works Delivered Duty Unpaid Delivered Duty Paid C…" at bounding box center [766, 379] width 259 height 22
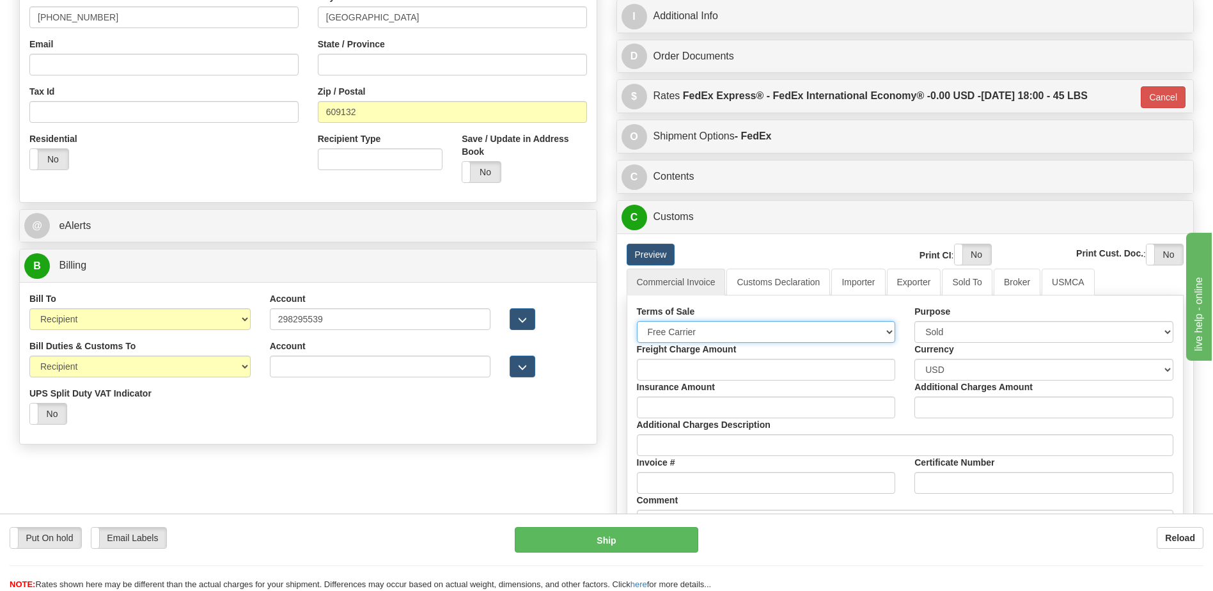
scroll to position [512, 0]
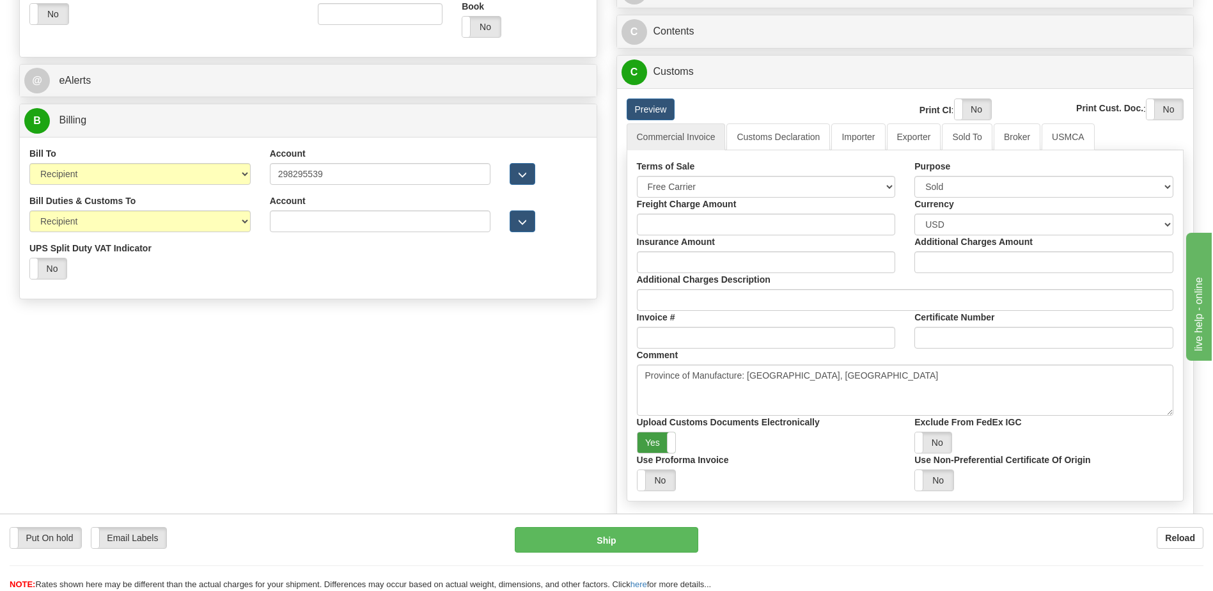
drag, startPoint x: 651, startPoint y: 441, endPoint x: 967, endPoint y: 202, distance: 395.9
click at [652, 440] on label "Yes" at bounding box center [657, 442] width 38 height 20
click at [974, 106] on label "Yes" at bounding box center [973, 109] width 36 height 20
click at [1165, 113] on label "Yes" at bounding box center [1165, 109] width 36 height 20
click at [792, 132] on link "Customs Declaration" at bounding box center [779, 136] width 104 height 27
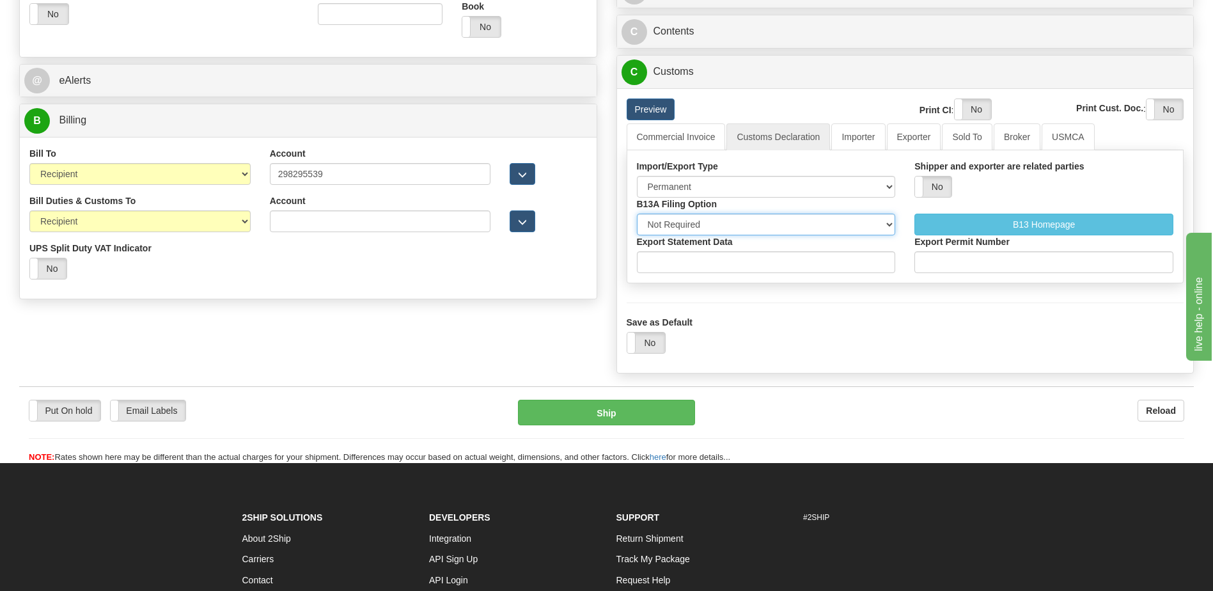
click at [675, 225] on select "Not Required Manual Electronic Summary Reporting" at bounding box center [766, 225] width 259 height 22
select select "3"
click at [637, 214] on select "Not Required Manual Electronic Summary Reporting" at bounding box center [766, 225] width 259 height 22
click at [670, 261] on input "Export Statement Data" at bounding box center [766, 262] width 259 height 22
type input "11111111111111111"
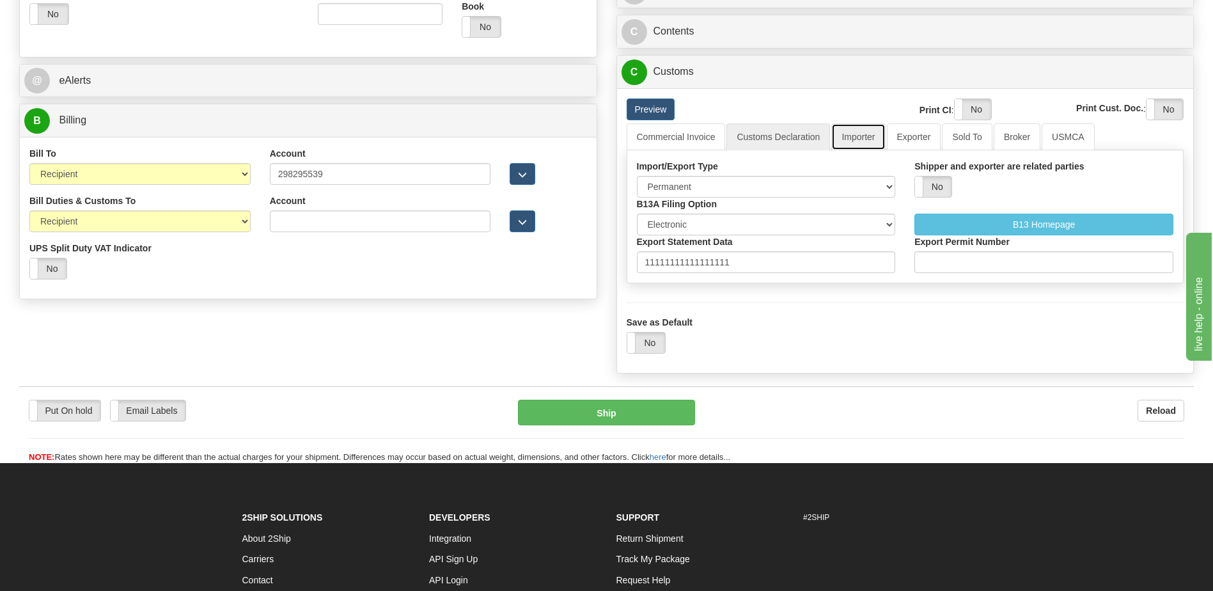
click at [861, 133] on link "Importer" at bounding box center [858, 136] width 54 height 27
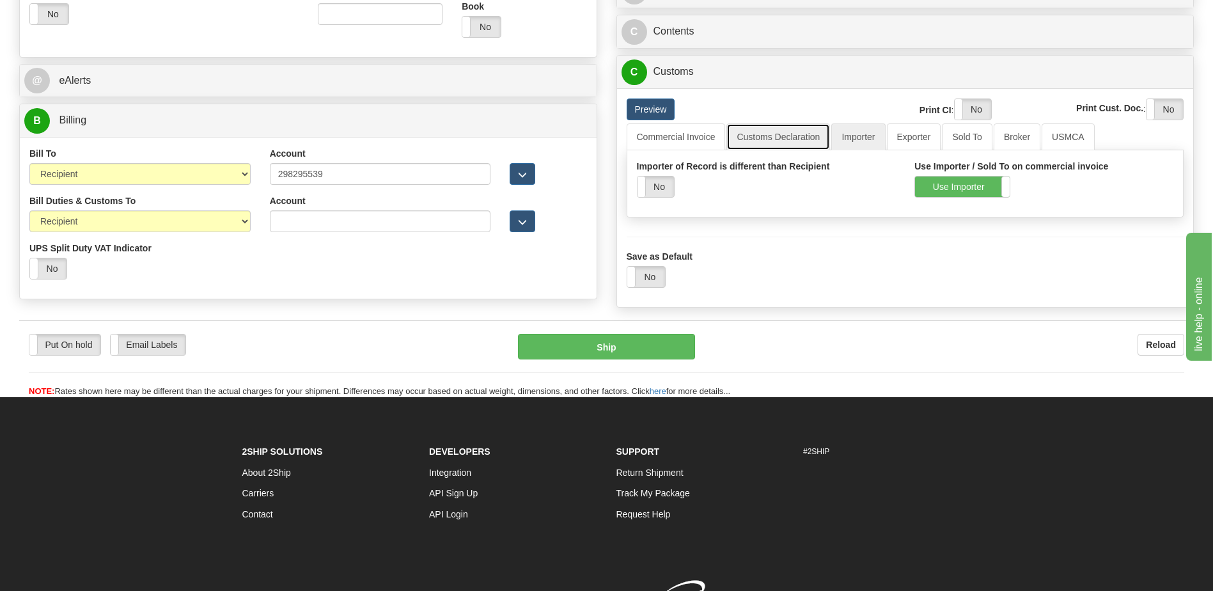
click at [805, 136] on link "Customs Declaration" at bounding box center [779, 136] width 104 height 27
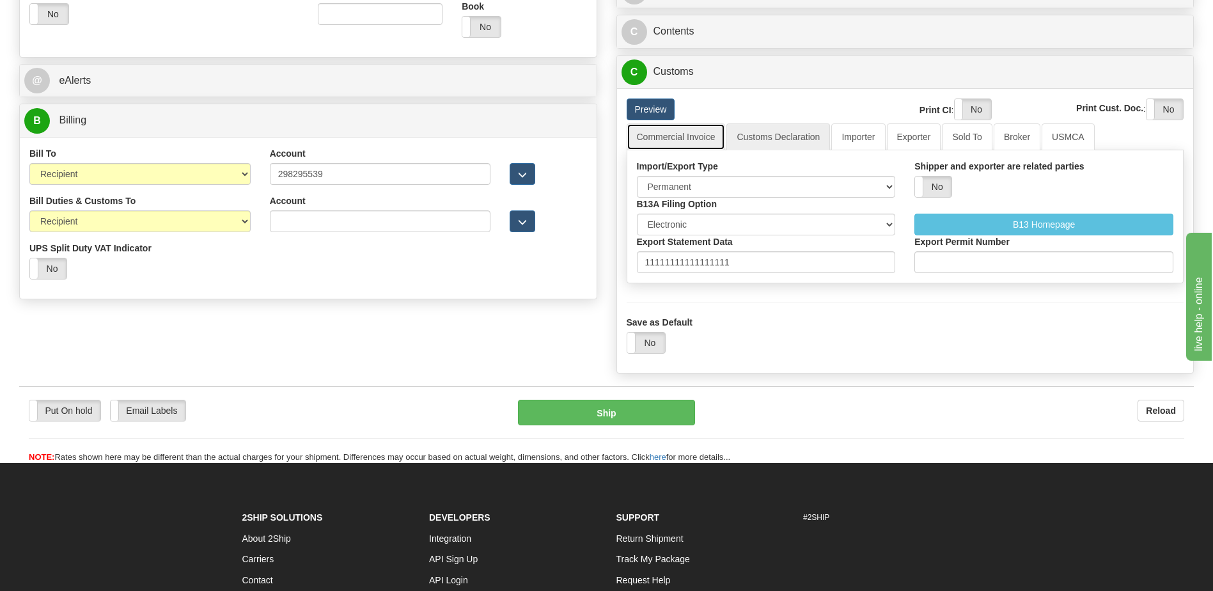
click at [684, 141] on link "Commercial Invoice" at bounding box center [676, 136] width 99 height 27
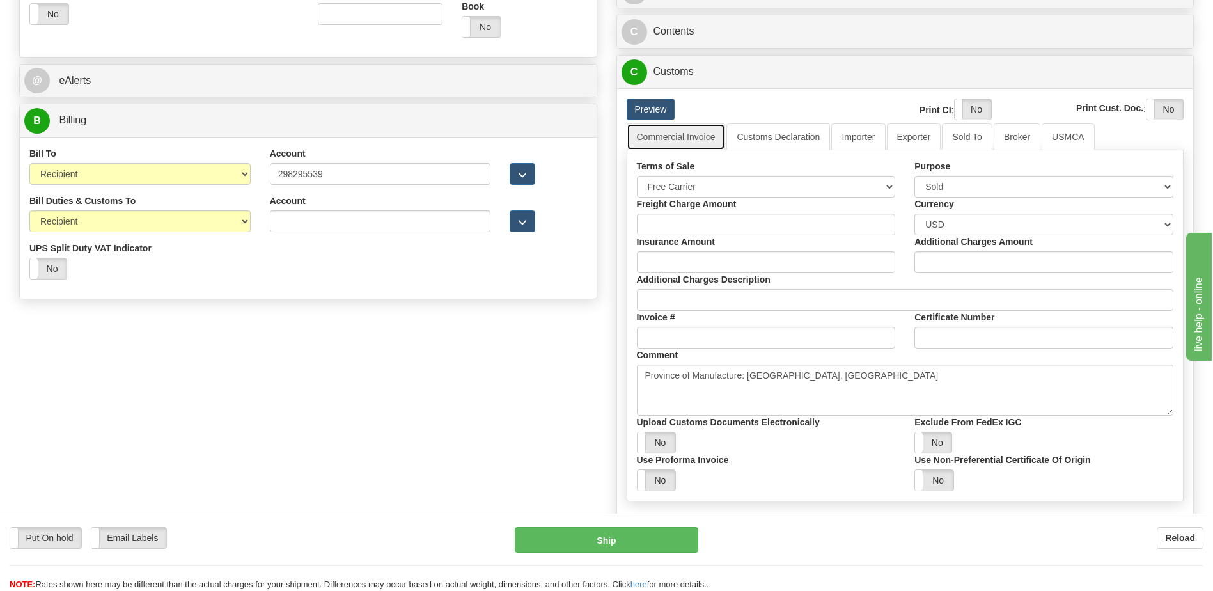
scroll to position [576, 0]
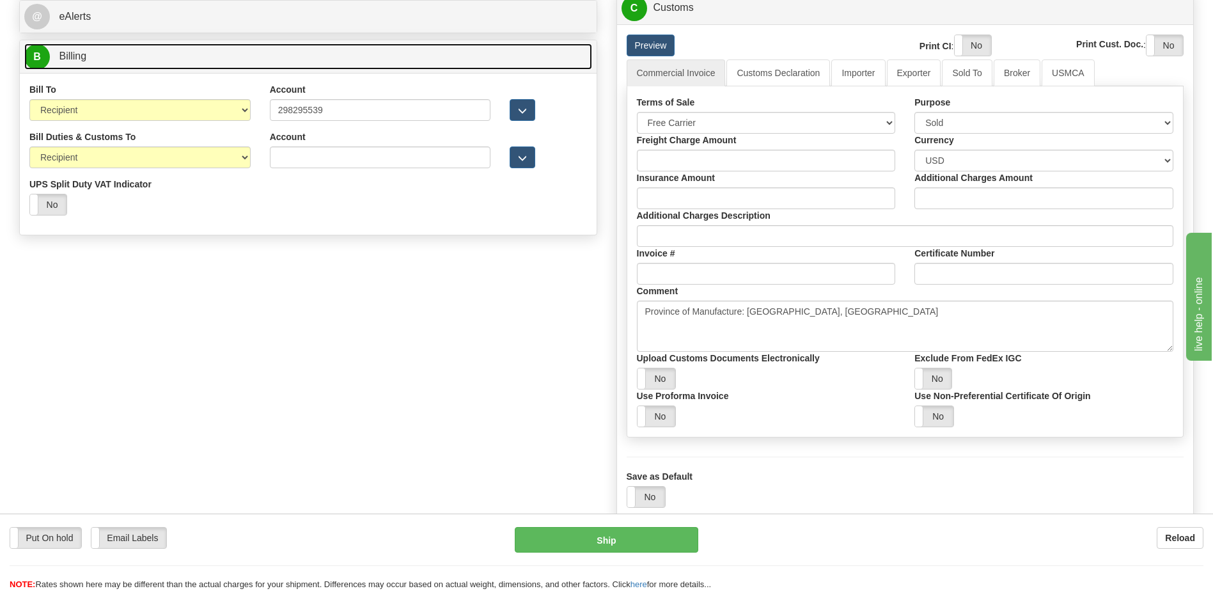
click at [130, 58] on link "B Billing" at bounding box center [308, 56] width 568 height 26
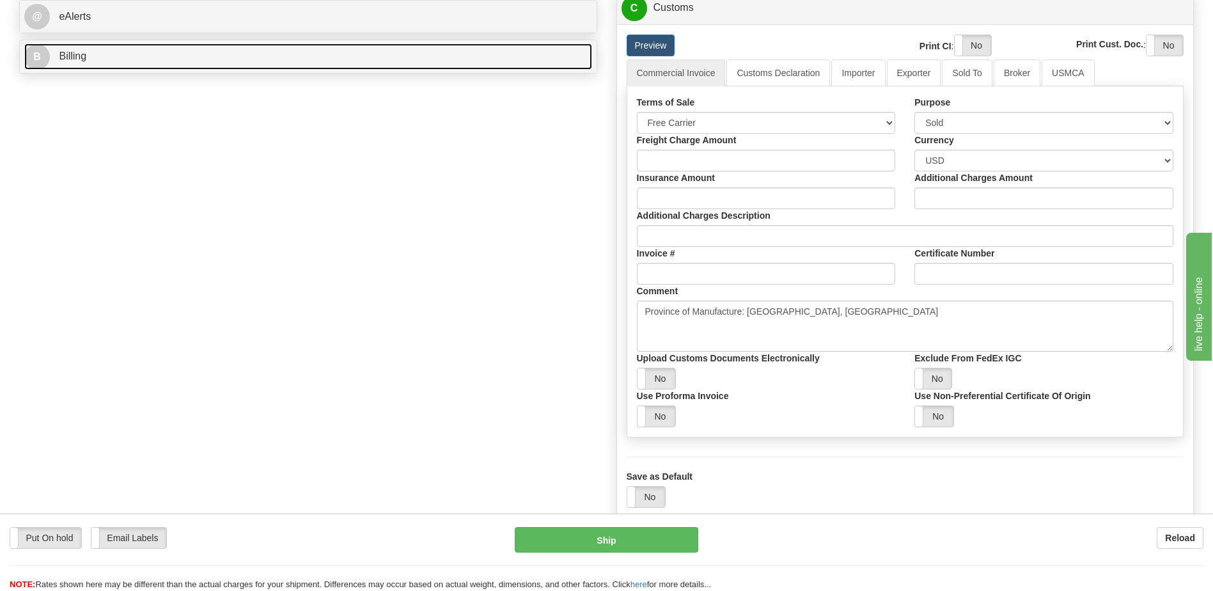
click at [217, 61] on link "B Billing" at bounding box center [308, 56] width 568 height 26
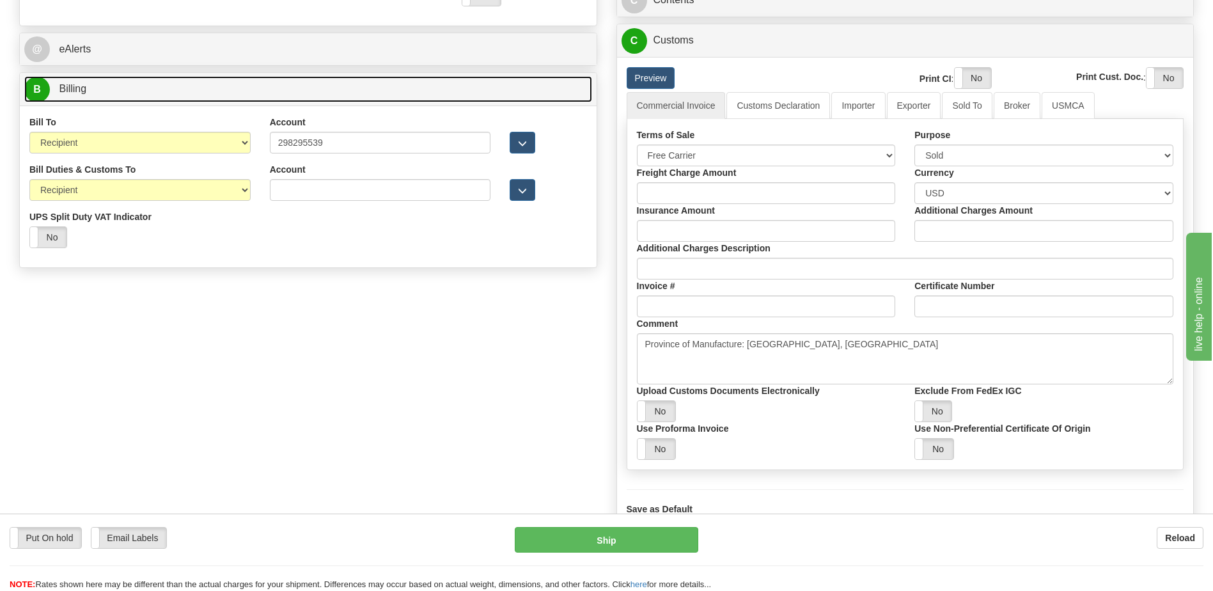
scroll to position [512, 0]
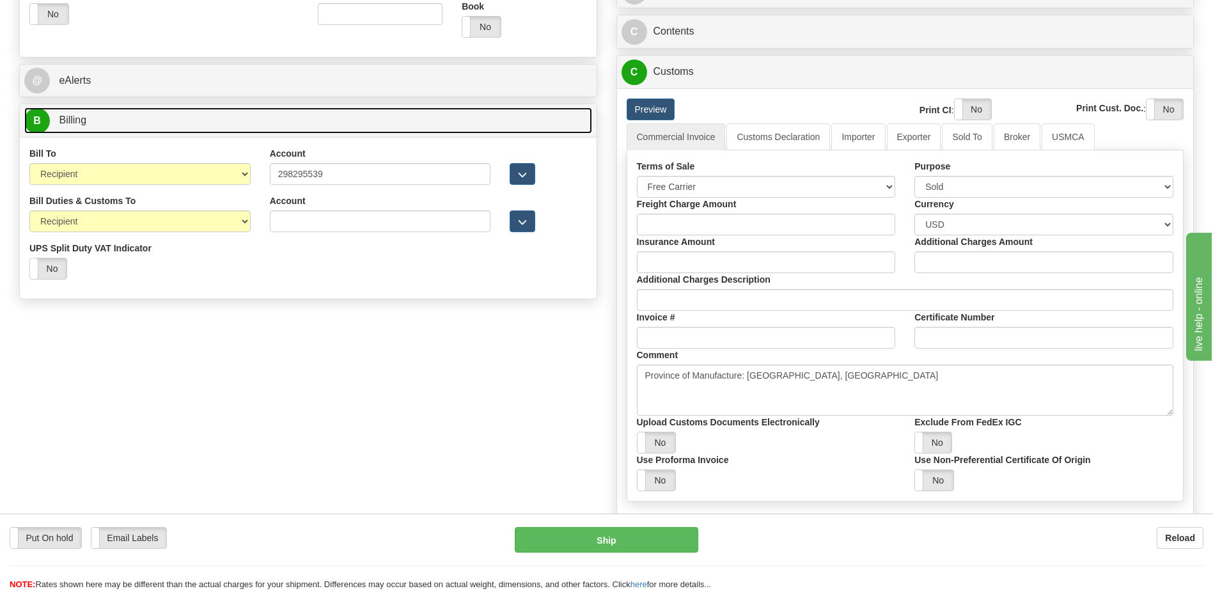
click at [178, 125] on link "B Billing" at bounding box center [308, 120] width 568 height 26
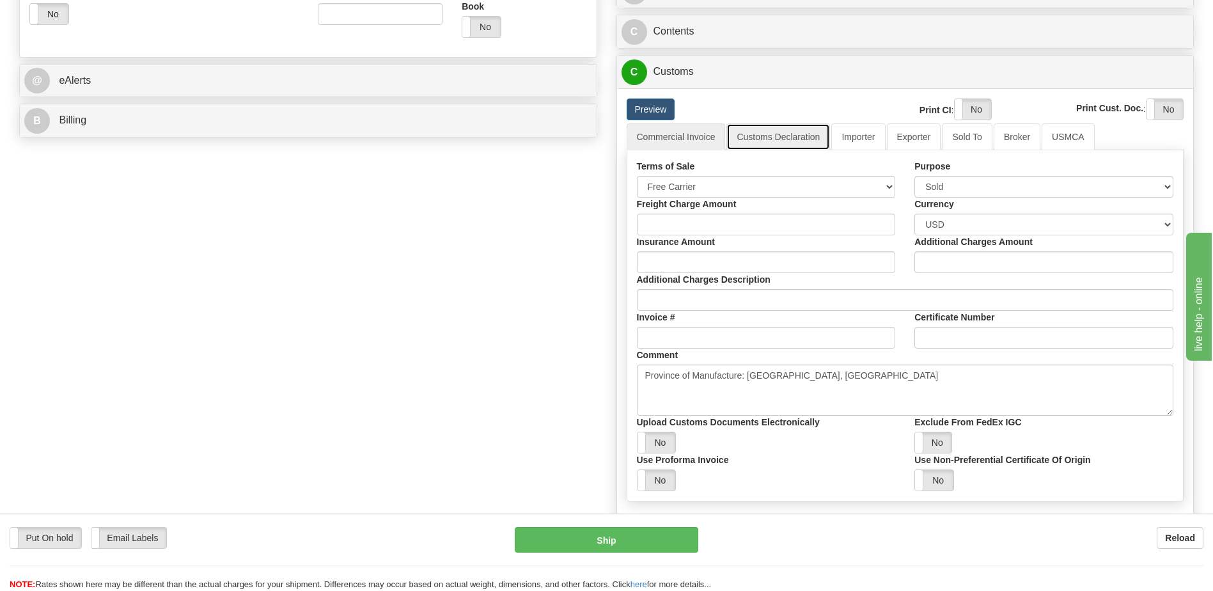
click at [744, 130] on link "Customs Declaration" at bounding box center [779, 136] width 104 height 27
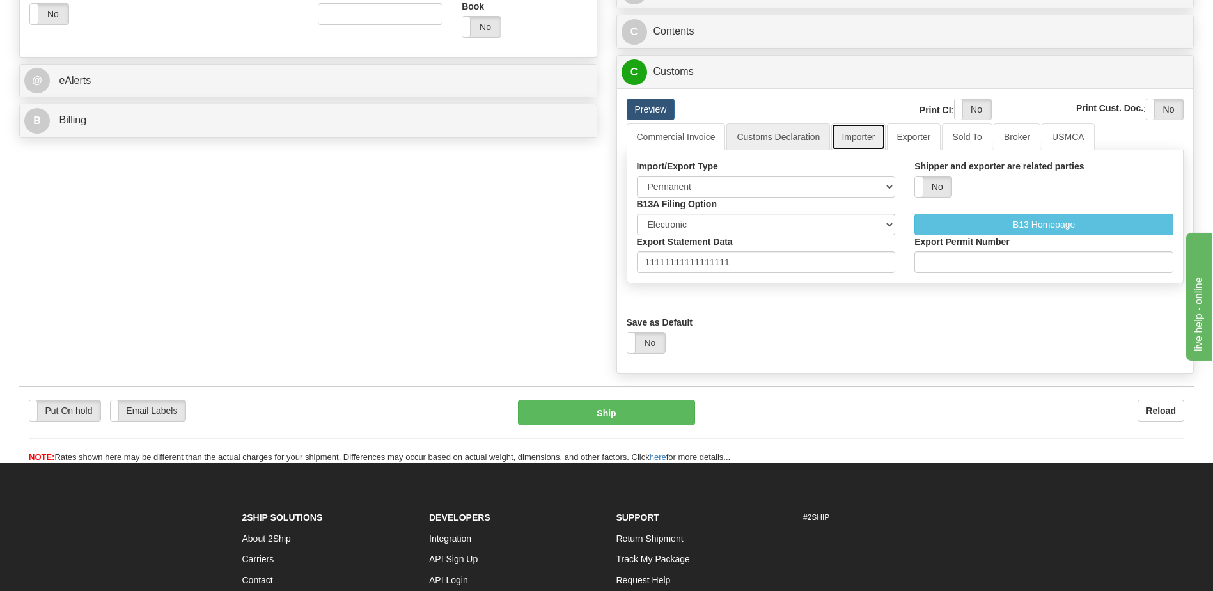
click at [855, 143] on link "Importer" at bounding box center [858, 136] width 54 height 27
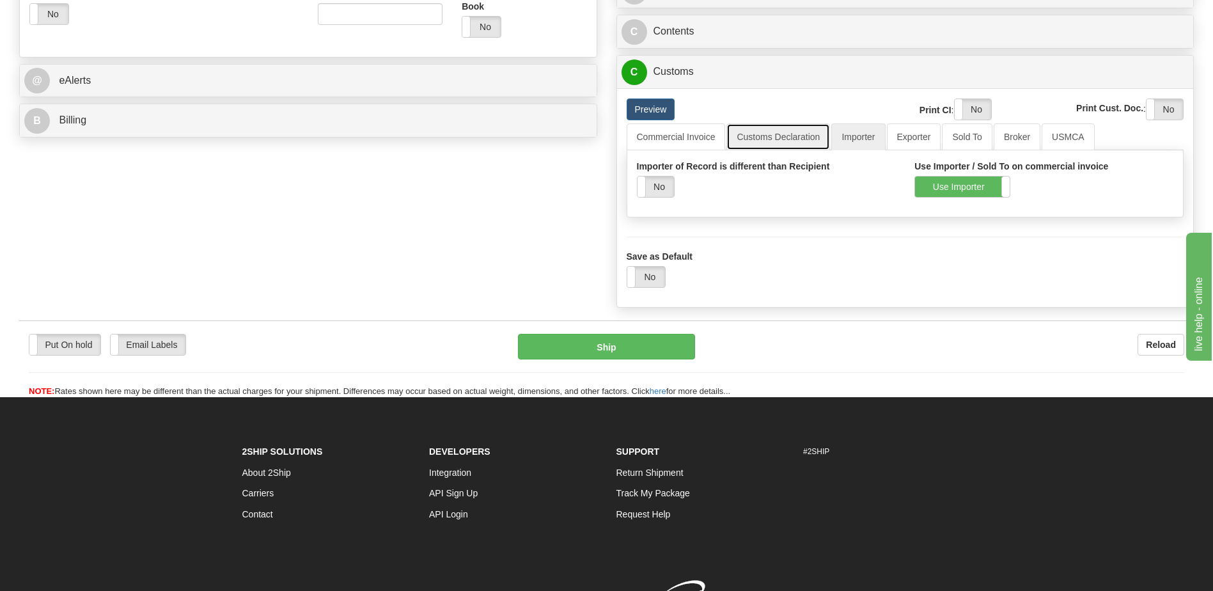
click at [776, 145] on link "Customs Declaration" at bounding box center [779, 136] width 104 height 27
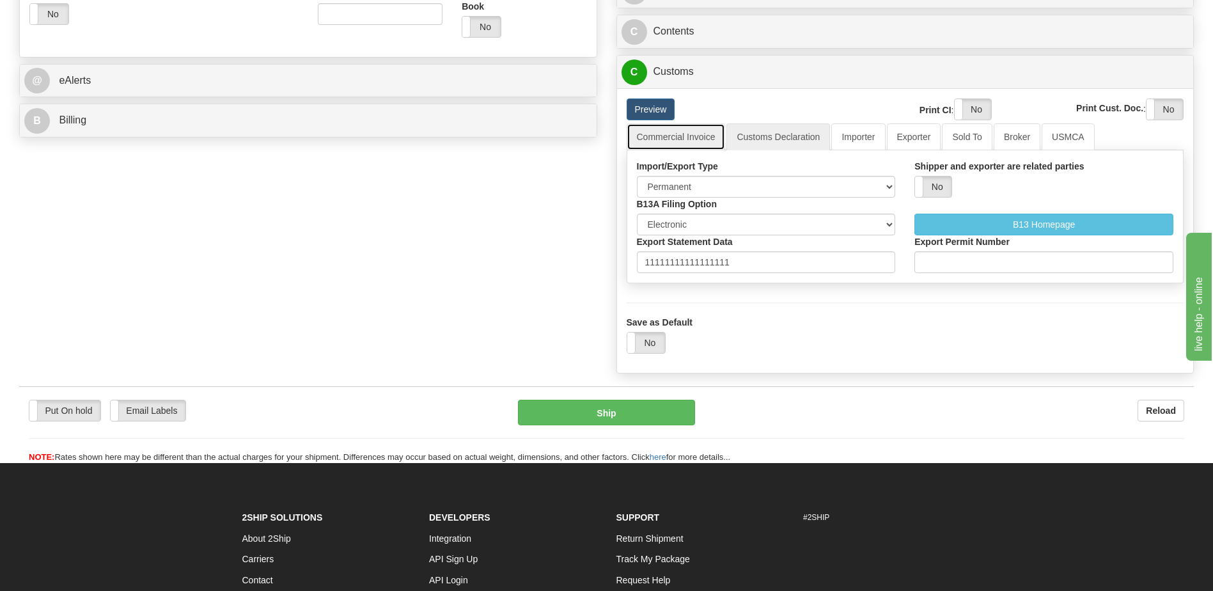
click at [695, 143] on link "Commercial Invoice" at bounding box center [676, 136] width 99 height 27
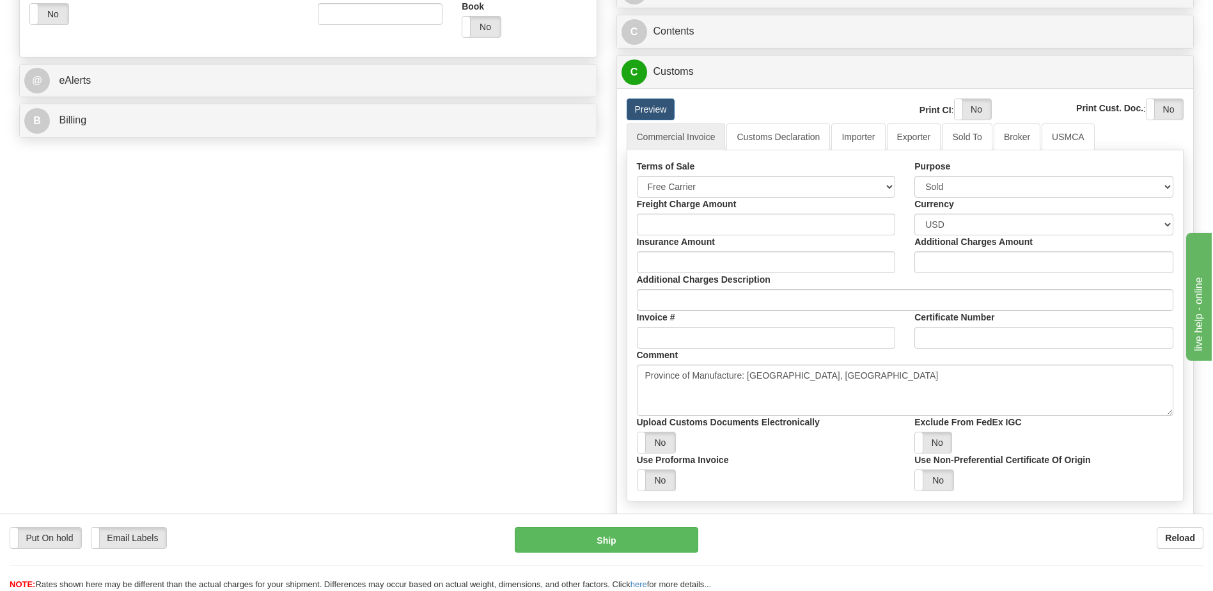
click at [691, 87] on div "C Customs Duties / Taxes" at bounding box center [905, 72] width 577 height 33
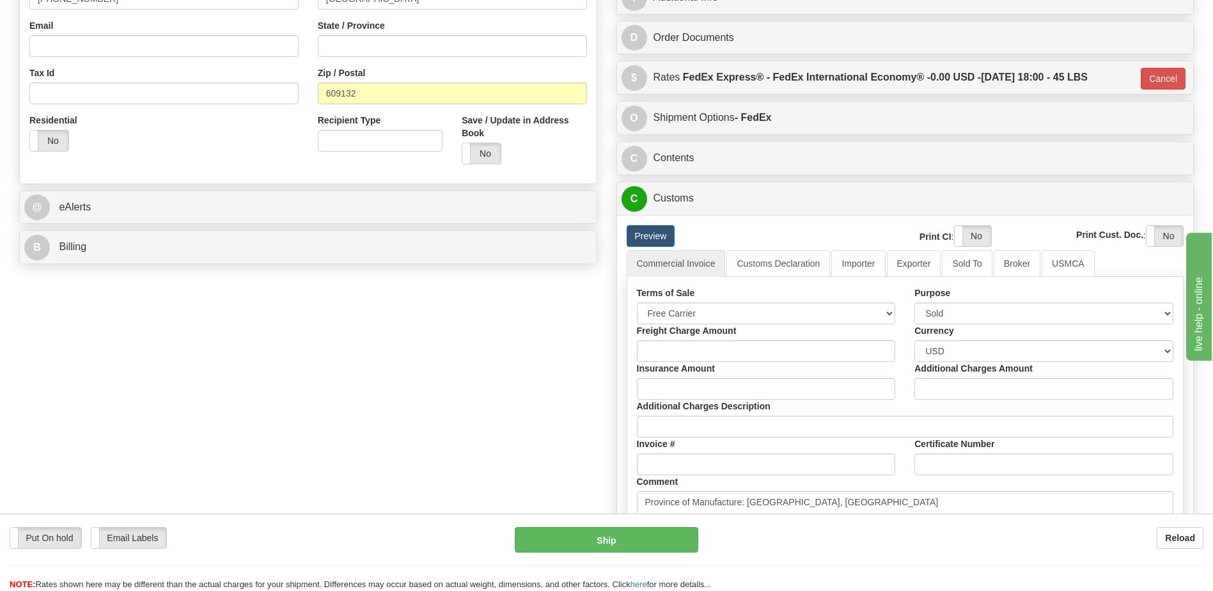
scroll to position [384, 0]
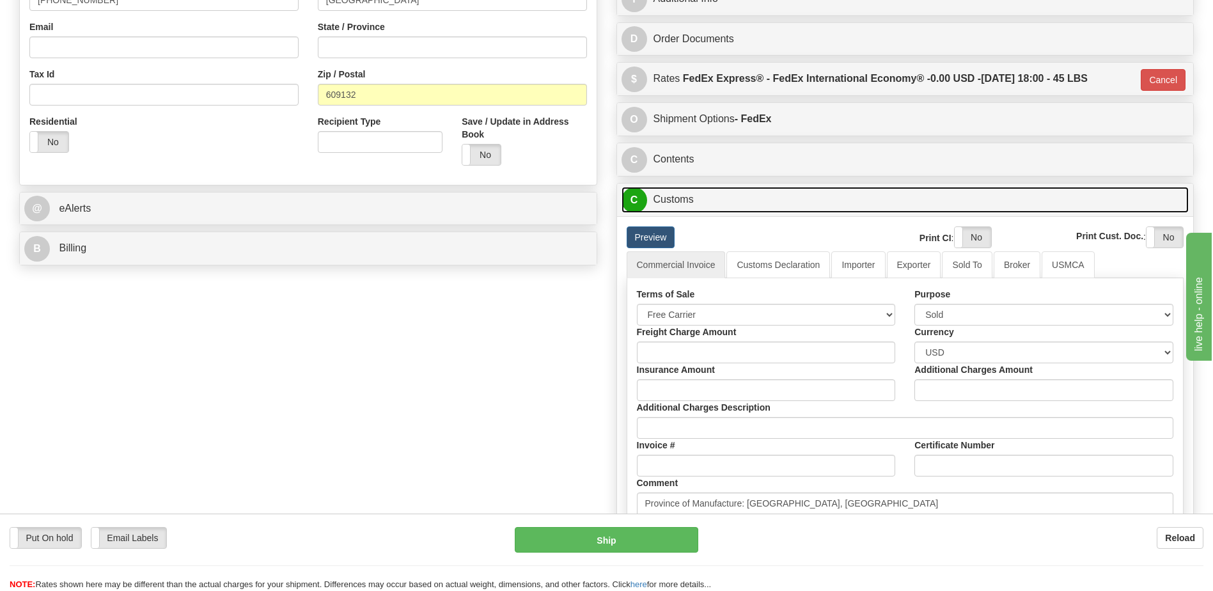
click at [658, 203] on link "C Customs" at bounding box center [906, 200] width 568 height 26
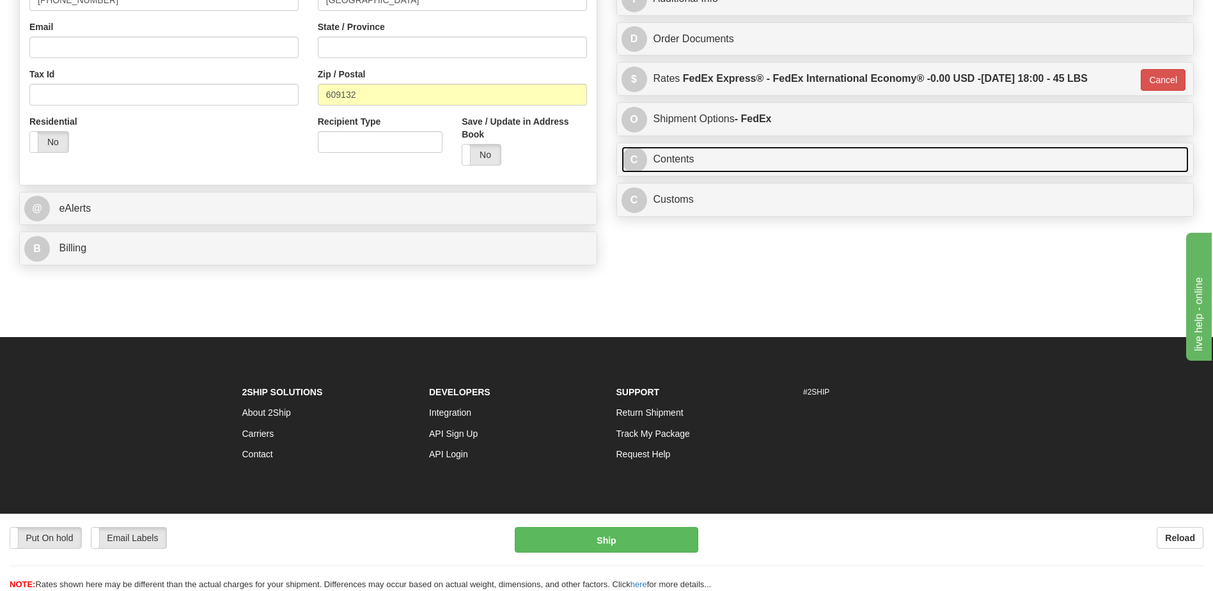
click at [676, 167] on link "C Contents" at bounding box center [906, 159] width 568 height 26
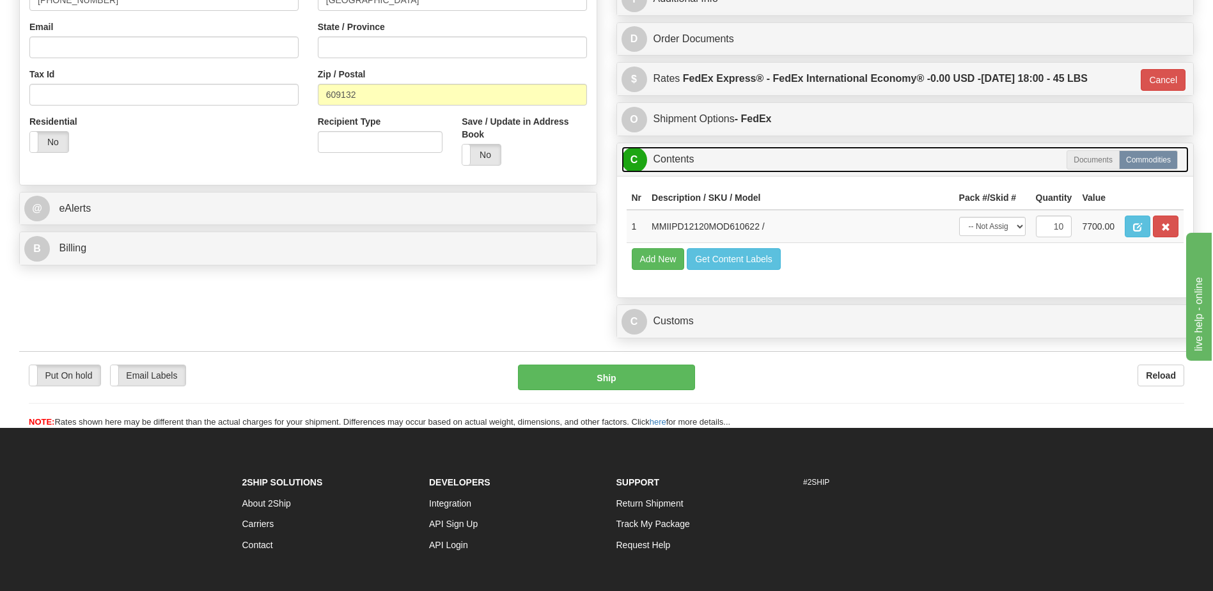
click at [676, 167] on link "C Contents" at bounding box center [906, 159] width 568 height 26
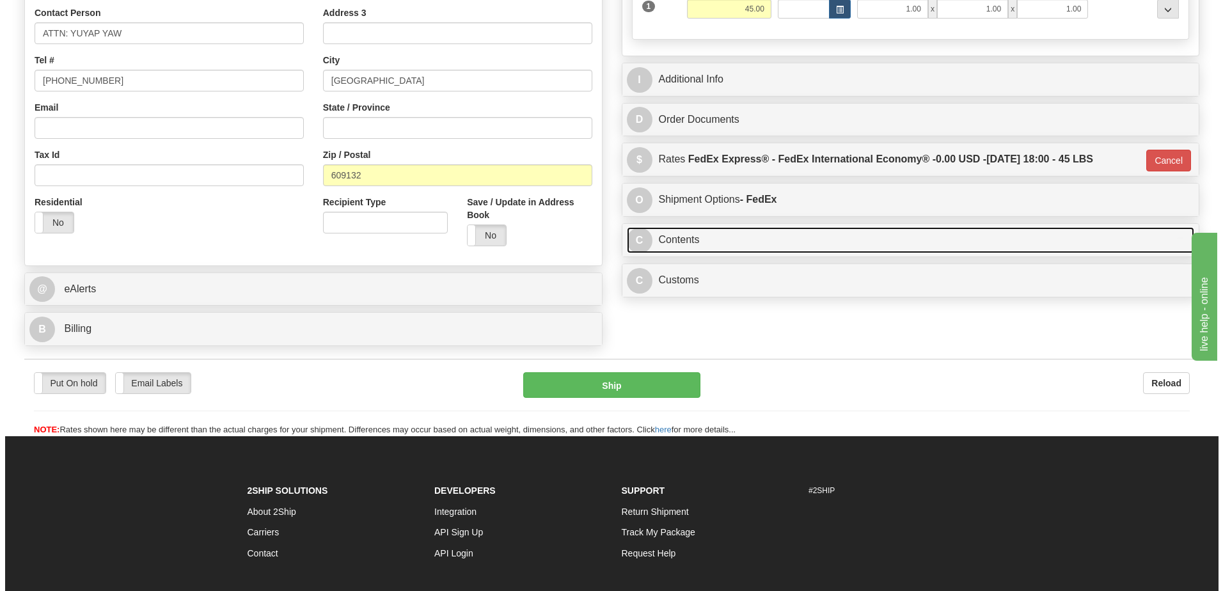
scroll to position [192, 0]
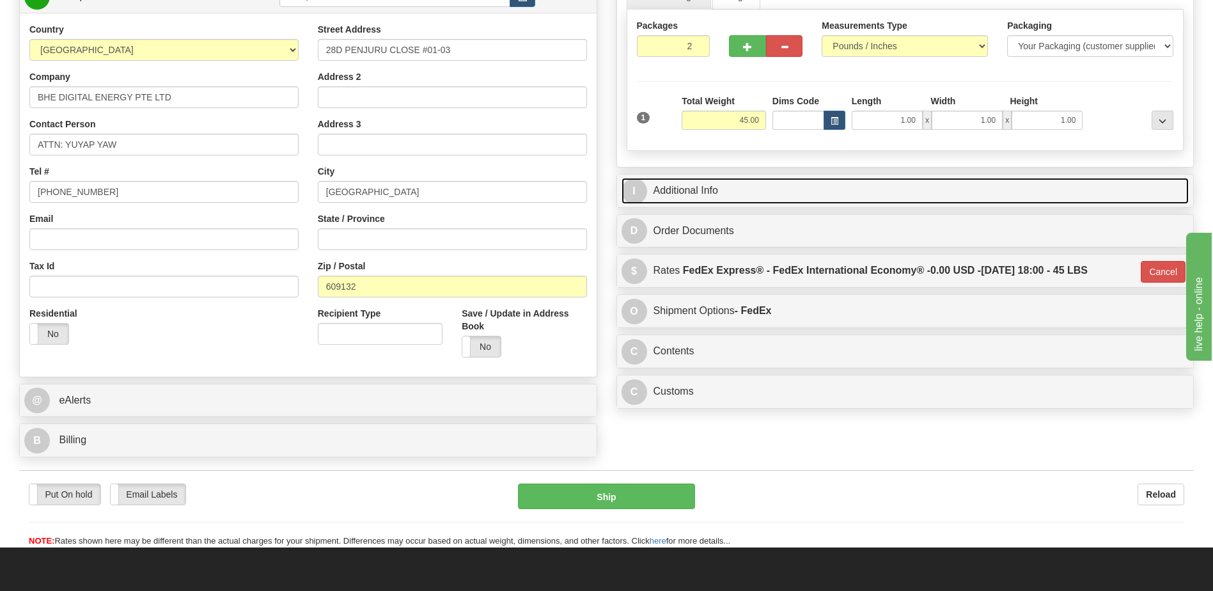
click at [674, 196] on link "I Additional Info" at bounding box center [906, 191] width 568 height 26
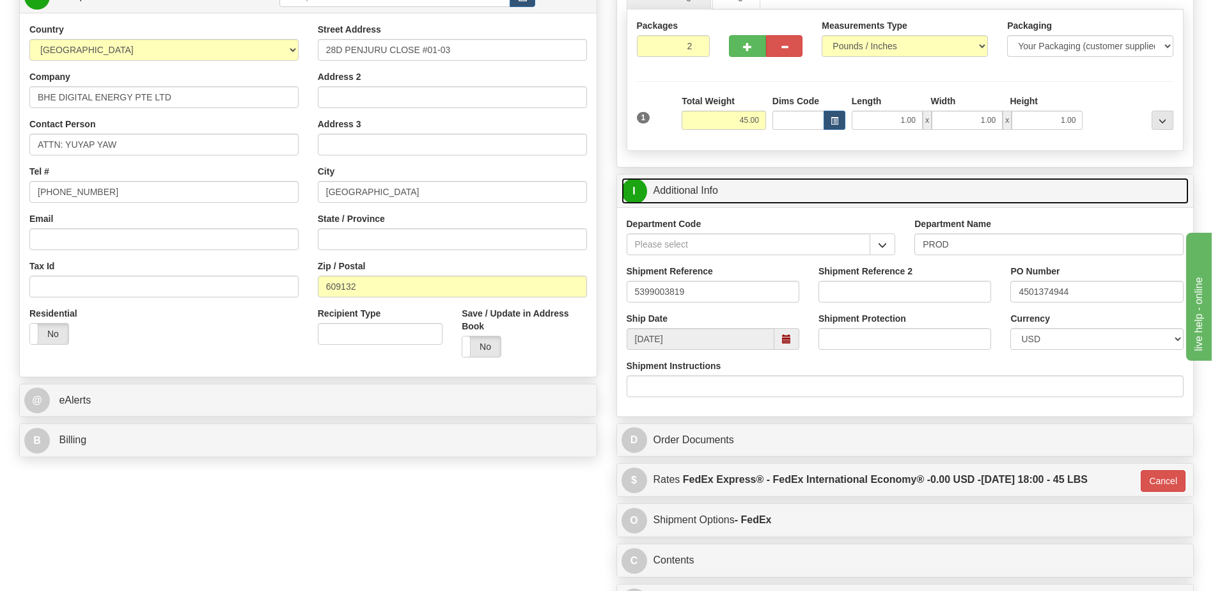
click at [674, 196] on link "I Additional Info" at bounding box center [906, 191] width 568 height 26
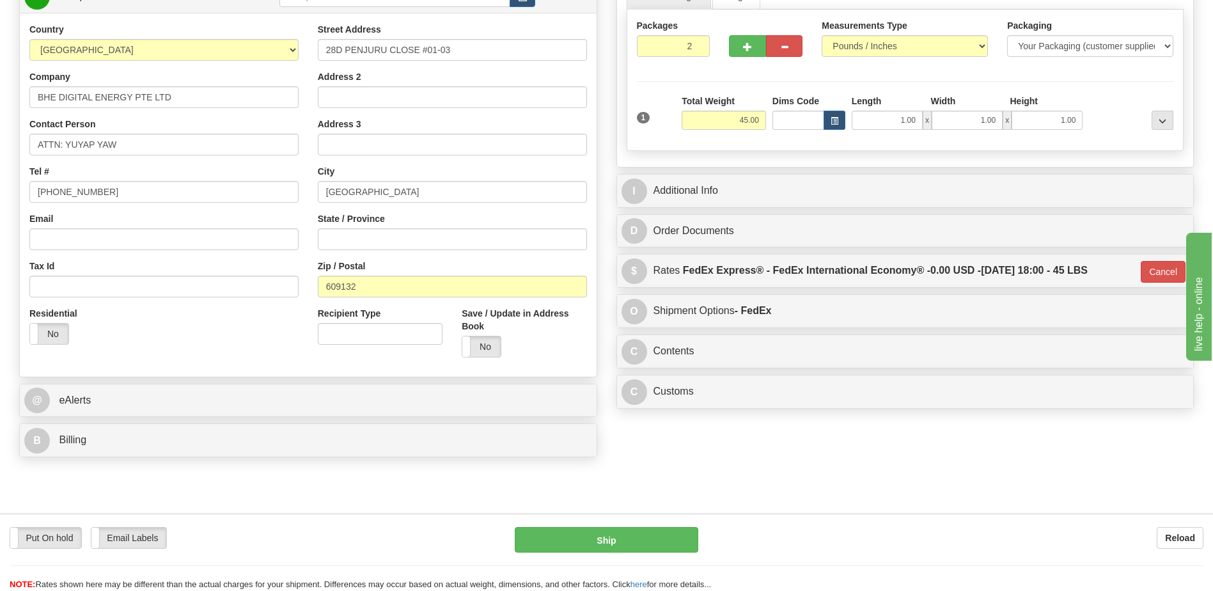
click at [134, 343] on div "Residential Yes No" at bounding box center [164, 330] width 288 height 47
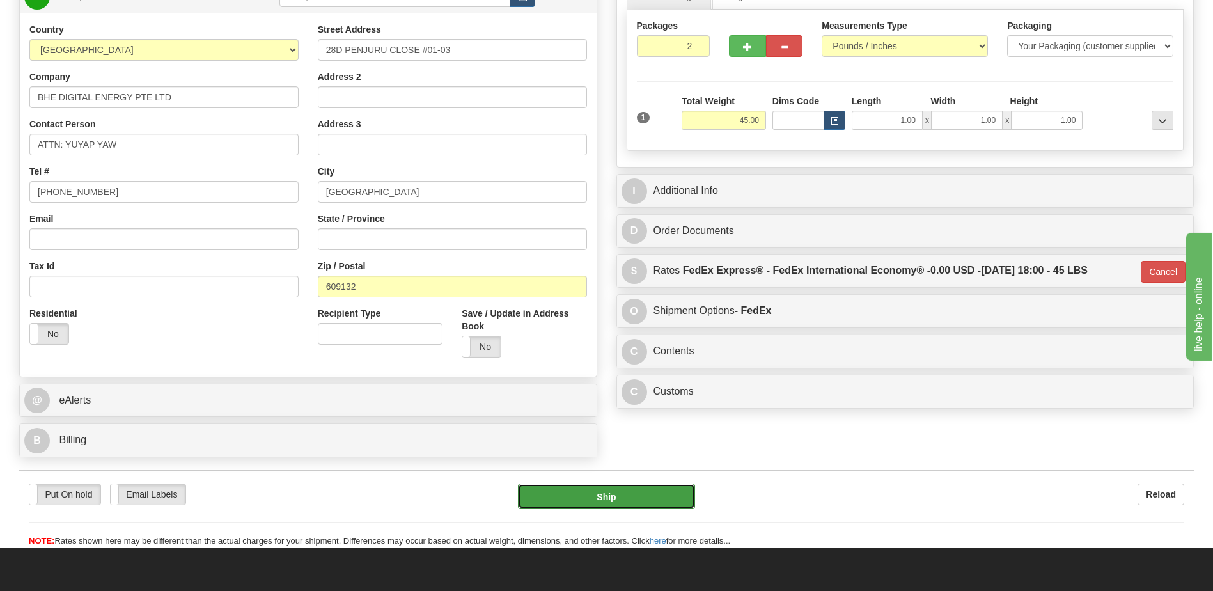
click at [590, 496] on button "Ship" at bounding box center [606, 497] width 177 height 26
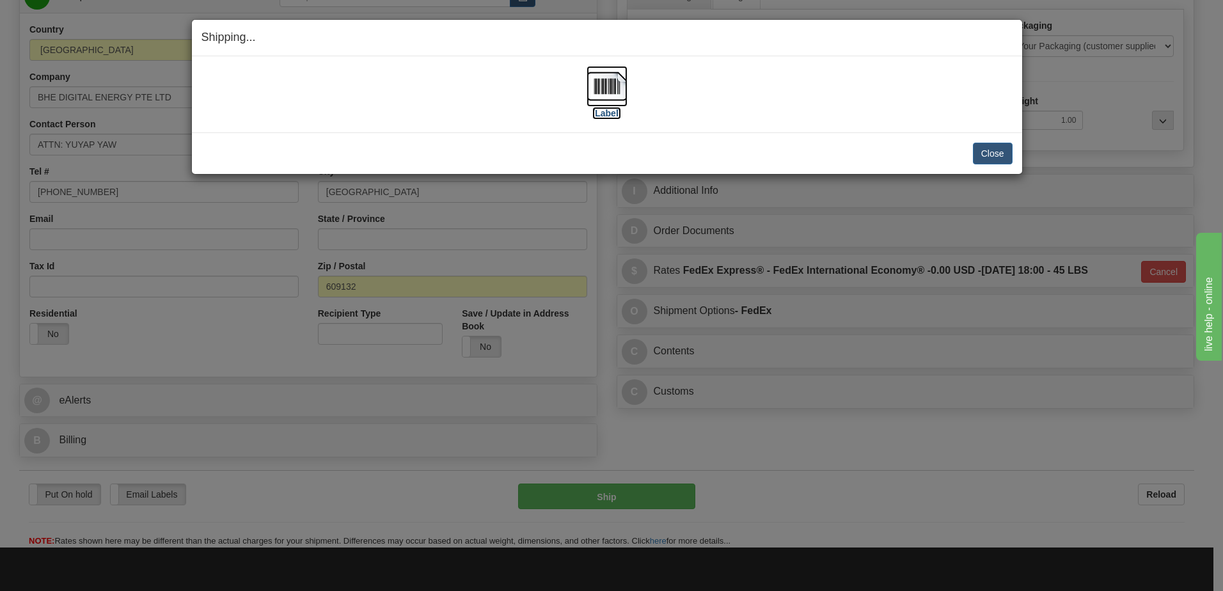
click at [610, 88] on img at bounding box center [607, 86] width 41 height 41
click at [982, 157] on button "Close" at bounding box center [993, 154] width 40 height 22
